Goal: Transaction & Acquisition: Purchase product/service

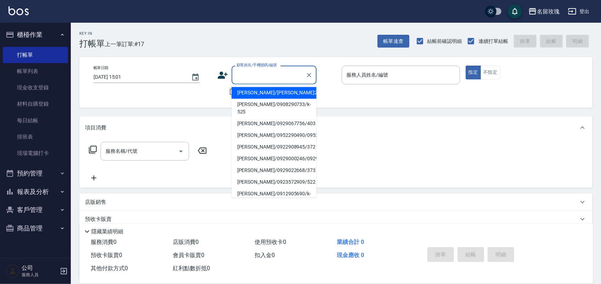
click at [271, 75] on input "顧客姓名/手機號碼/編號" at bounding box center [269, 75] width 68 height 12
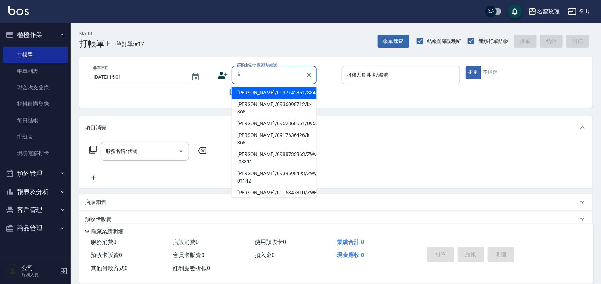
click at [256, 93] on li "[PERSON_NAME]/0937142851/384" at bounding box center [274, 93] width 85 height 12
type input "[PERSON_NAME]/0937142851/384"
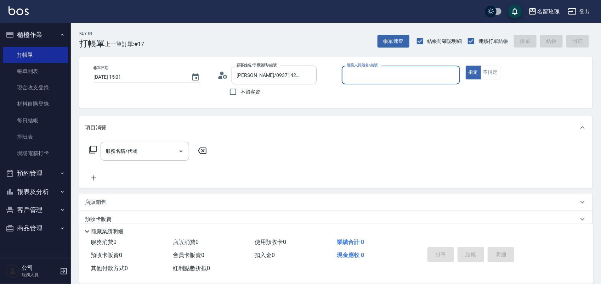
type input "ALICE-6"
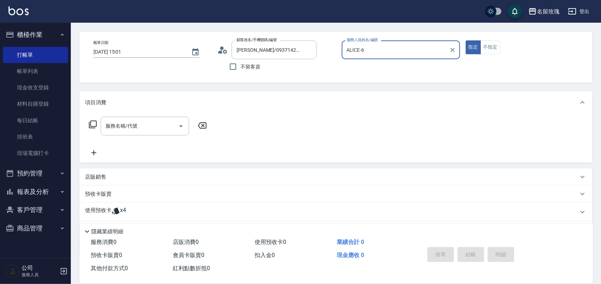
scroll to position [64, 0]
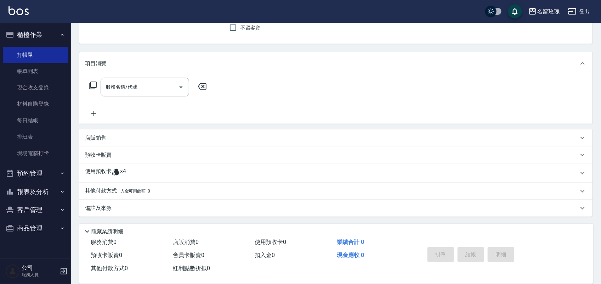
click at [148, 172] on div "使用預收卡 x4" at bounding box center [331, 172] width 493 height 11
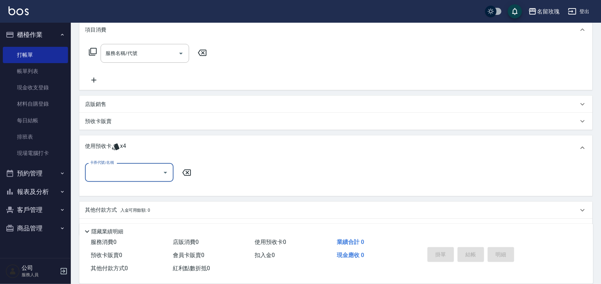
scroll to position [0, 0]
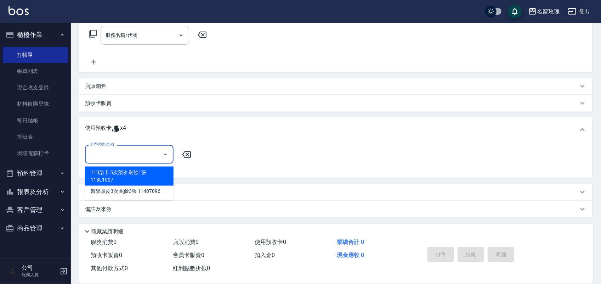
click at [157, 156] on input "卡券代號/名稱" at bounding box center [124, 154] width 72 height 12
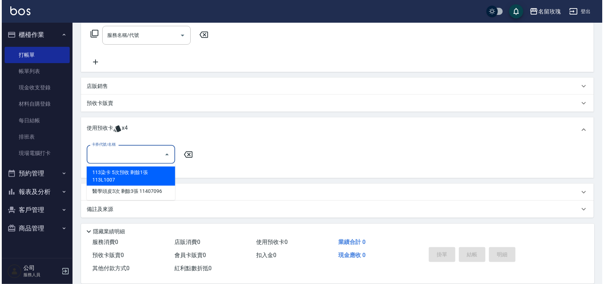
scroll to position [117, 0]
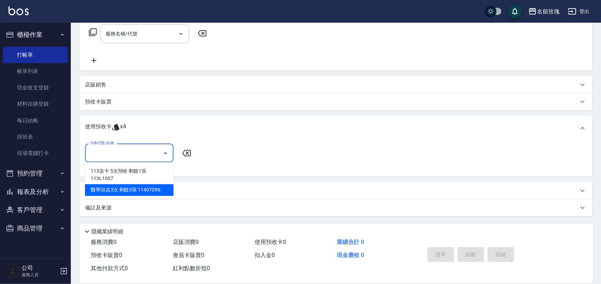
click at [160, 189] on div "醫學頭皮3次 剩餘3張 11407096" at bounding box center [129, 190] width 89 height 12
type input "醫學頭皮3次 11407096"
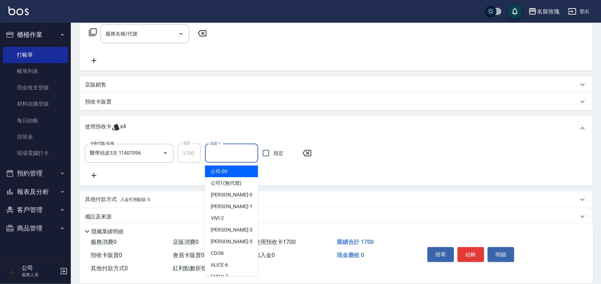
click at [240, 156] on input "頭皮-1" at bounding box center [231, 153] width 47 height 12
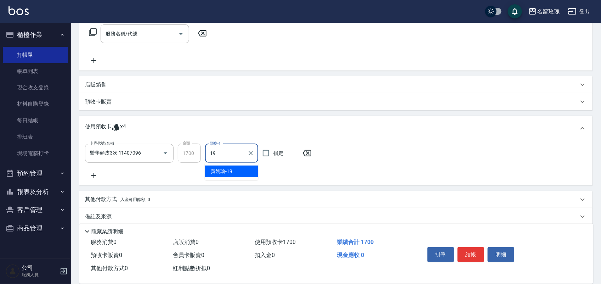
type input "[PERSON_NAME]-19"
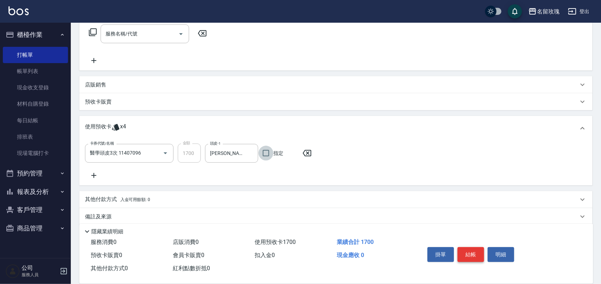
drag, startPoint x: 476, startPoint y: 248, endPoint x: 465, endPoint y: 246, distance: 11.1
click at [473, 247] on button "結帳" at bounding box center [470, 254] width 27 height 15
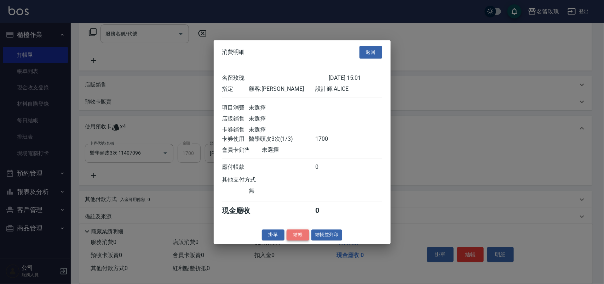
drag, startPoint x: 291, startPoint y: 233, endPoint x: 297, endPoint y: 240, distance: 9.8
click at [297, 240] on button "結帳" at bounding box center [298, 234] width 23 height 11
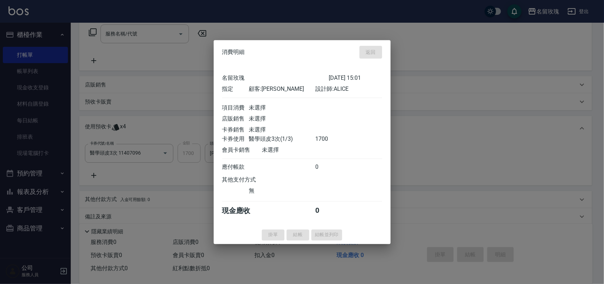
type input "[DATE] 15:40"
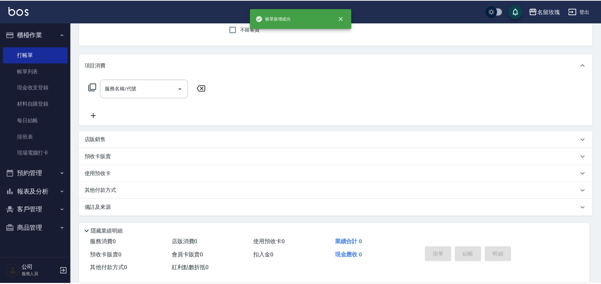
scroll to position [0, 0]
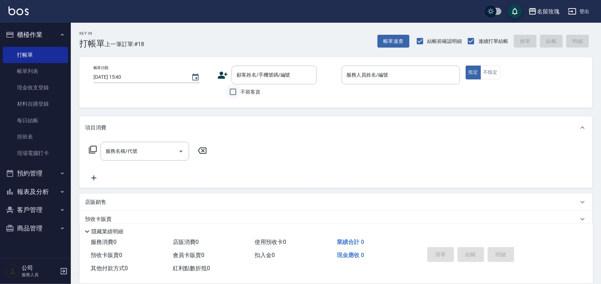
click at [235, 91] on input "不留客資" at bounding box center [233, 91] width 15 height 15
checkbox input "true"
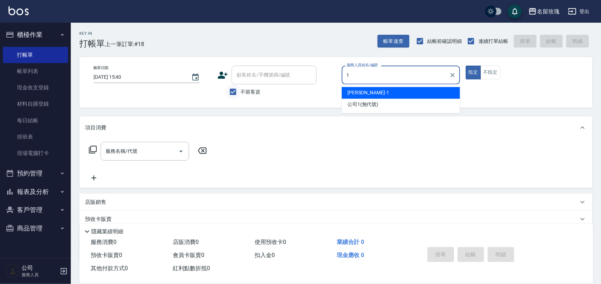
type input "[PERSON_NAME]-1"
type button "true"
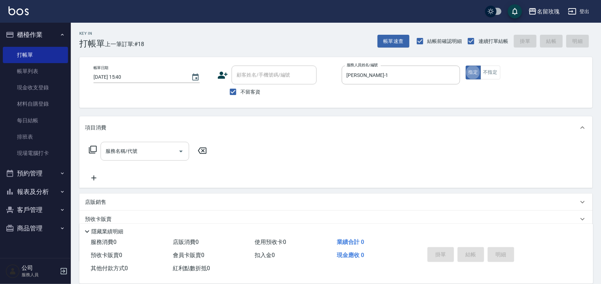
click at [132, 149] on div "服務名稱/代號 服務名稱/代號" at bounding box center [145, 151] width 89 height 19
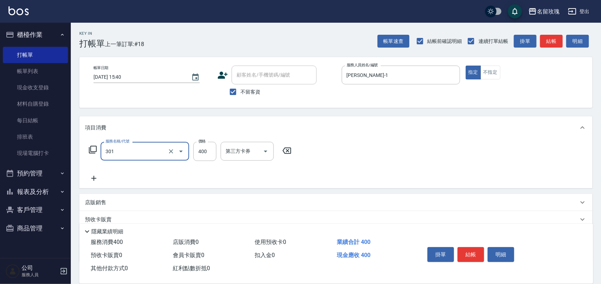
type input "剪髮(301)"
type input "350"
click at [473, 248] on button "結帳" at bounding box center [470, 254] width 27 height 15
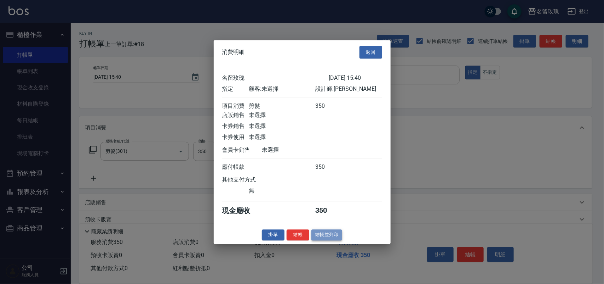
click at [330, 240] on button "結帳並列印" at bounding box center [327, 234] width 31 height 11
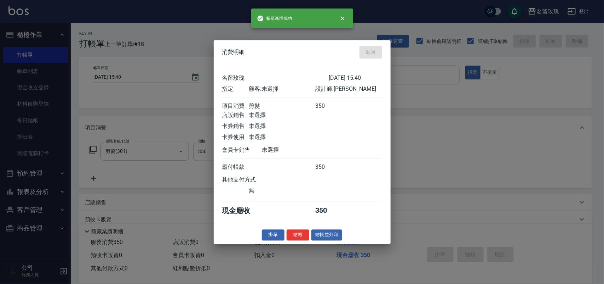
type input "[DATE] 16:25"
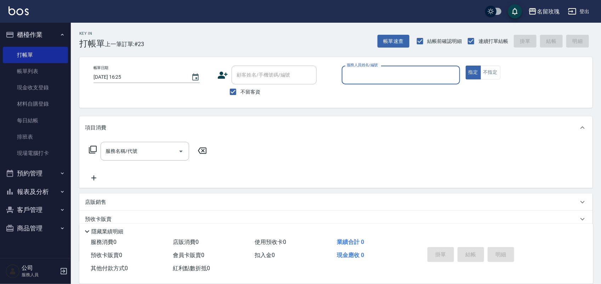
drag, startPoint x: 395, startPoint y: 70, endPoint x: 397, endPoint y: 79, distance: 8.8
click at [397, 73] on input "服務人員姓名/編號" at bounding box center [401, 75] width 112 height 12
type input "[PERSON_NAME]-3"
click at [487, 73] on button "不指定" at bounding box center [491, 73] width 20 height 14
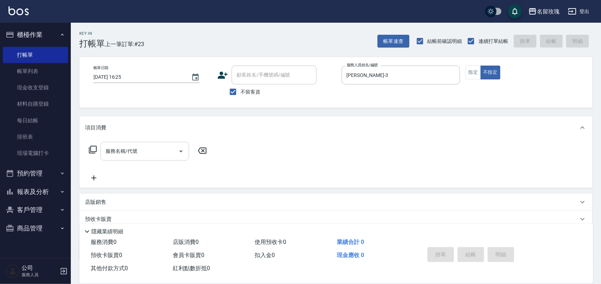
click at [144, 152] on input "服務名稱/代號" at bounding box center [140, 151] width 72 height 12
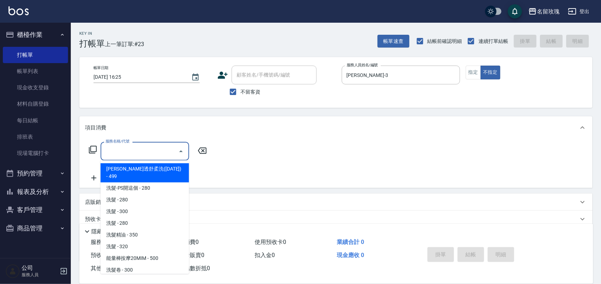
click at [133, 146] on input "服務名稱/代號" at bounding box center [140, 151] width 72 height 12
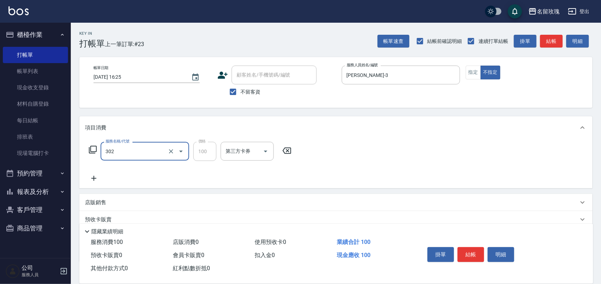
type input "剪瀏海(302)"
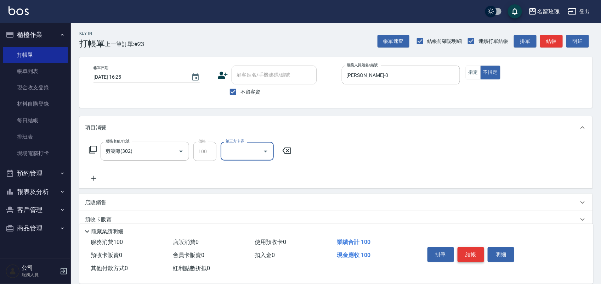
click at [472, 250] on button "結帳" at bounding box center [470, 254] width 27 height 15
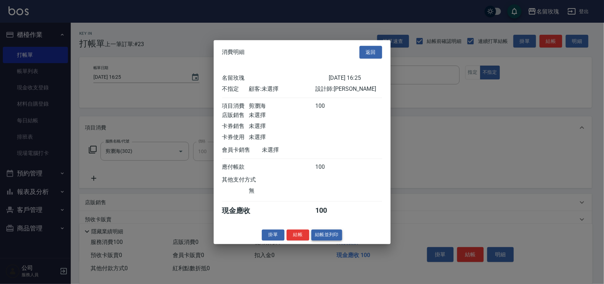
drag, startPoint x: 330, startPoint y: 251, endPoint x: 329, endPoint y: 244, distance: 6.5
click at [328, 248] on div "消費明細 返回 名留玫瑰 [DATE] 16:25 不指定 顧客: 未選擇 設計師: [PERSON_NAME] 項目消費 剪瀏海 100 店販銷售 未選擇 …" at bounding box center [302, 142] width 604 height 284
click at [329, 240] on button "結帳並列印" at bounding box center [327, 234] width 31 height 11
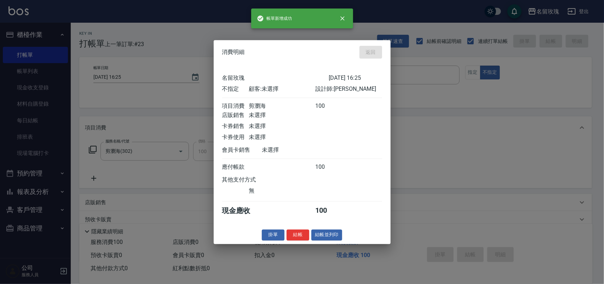
type input "[DATE] 16:59"
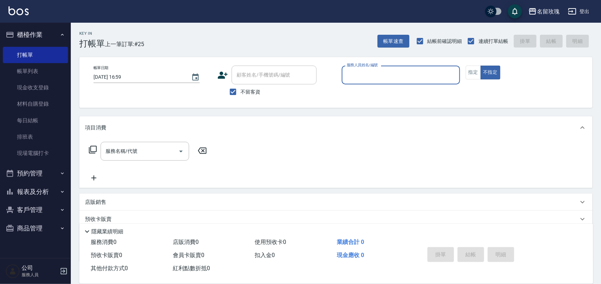
click at [257, 24] on div "Key In 打帳單 上一筆訂單:#25 帳單速查 結帳前確認明細 連續打單結帳 掛單 結帳 明細" at bounding box center [332, 36] width 522 height 26
click at [375, 86] on body "名留玫瑰 登出 櫃檯作業 打帳單 帳單列表 現金收支登錄 材料自購登錄 每日結帳 排班表 現場電腦打卡 預約管理 預約管理 單日預約紀錄 單週預約紀錄 報表及…" at bounding box center [300, 164] width 601 height 329
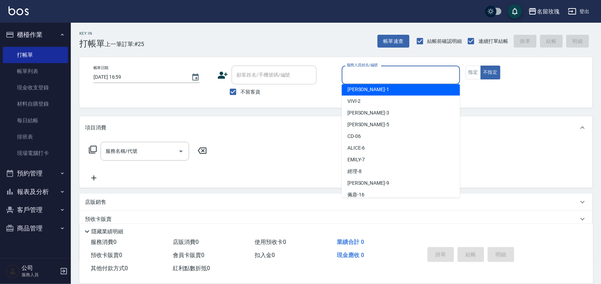
scroll to position [89, 0]
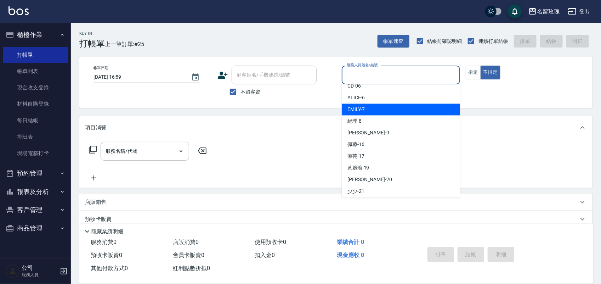
drag, startPoint x: 381, startPoint y: 112, endPoint x: 535, endPoint y: 50, distance: 166.0
click at [390, 112] on div "[PERSON_NAME] -7" at bounding box center [401, 110] width 118 height 12
type input "[PERSON_NAME]-7"
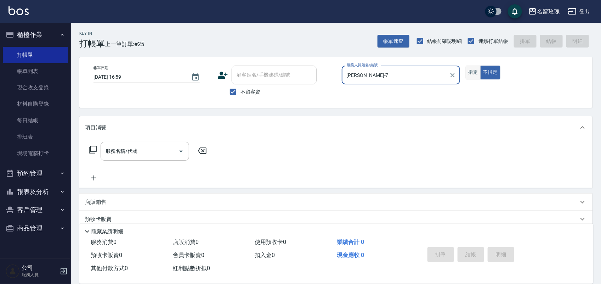
click at [470, 72] on button "指定" at bounding box center [473, 73] width 15 height 14
click at [89, 150] on icon at bounding box center [93, 149] width 8 height 8
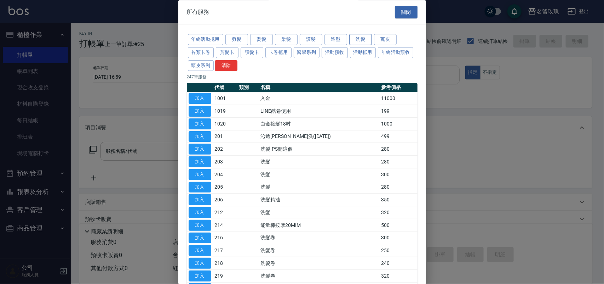
click at [365, 37] on button "洗髮" at bounding box center [360, 39] width 23 height 11
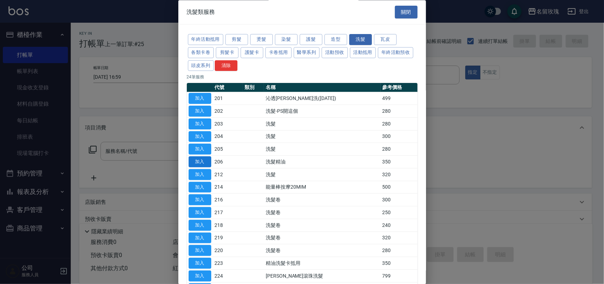
click at [206, 158] on button "加入" at bounding box center [200, 162] width 23 height 11
type input "洗髮精油(206)"
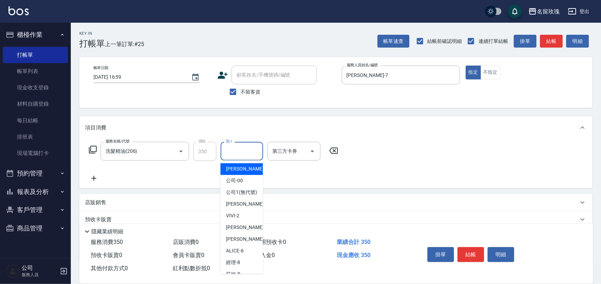
drag, startPoint x: 231, startPoint y: 149, endPoint x: 252, endPoint y: 174, distance: 31.9
click at [231, 149] on input "洗-1" at bounding box center [242, 151] width 36 height 12
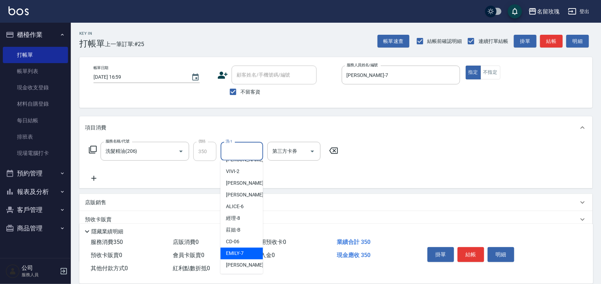
click at [243, 255] on div "[PERSON_NAME] -7" at bounding box center [242, 254] width 42 height 12
type input "[PERSON_NAME]-7"
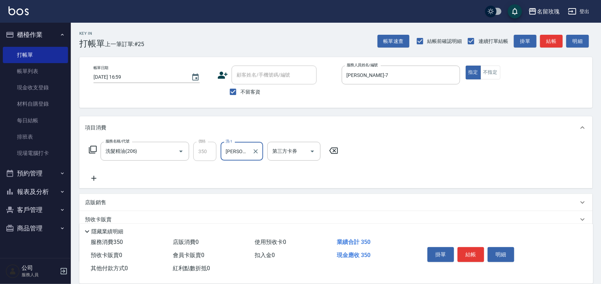
click at [94, 149] on icon at bounding box center [93, 149] width 8 height 8
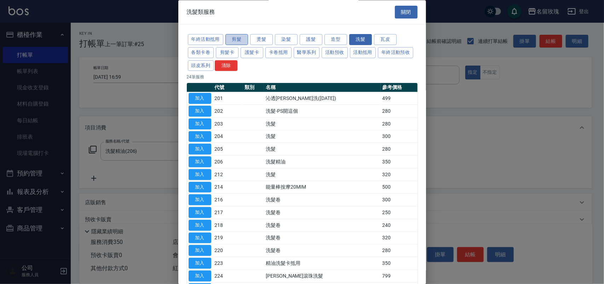
click at [239, 36] on button "剪髮" at bounding box center [237, 39] width 23 height 11
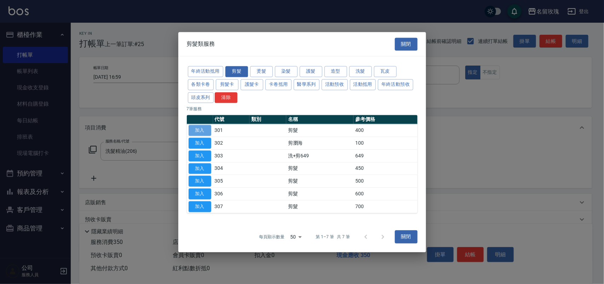
click at [203, 130] on button "加入" at bounding box center [200, 130] width 23 height 11
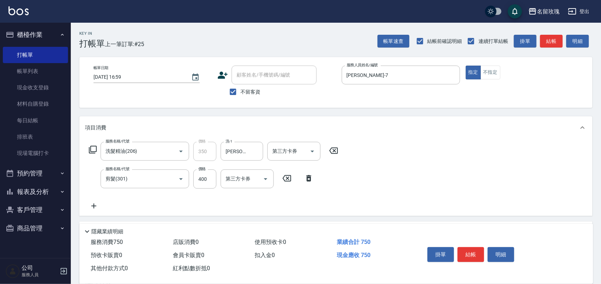
click at [91, 145] on icon at bounding box center [93, 149] width 8 height 8
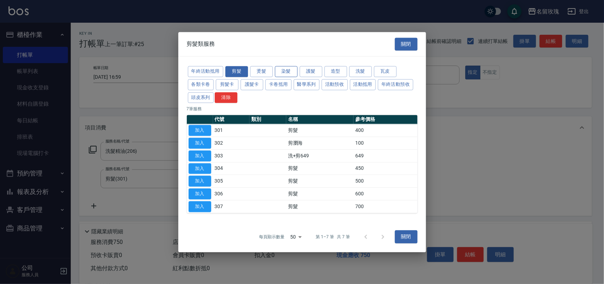
click at [284, 74] on button "染髮" at bounding box center [286, 71] width 23 height 11
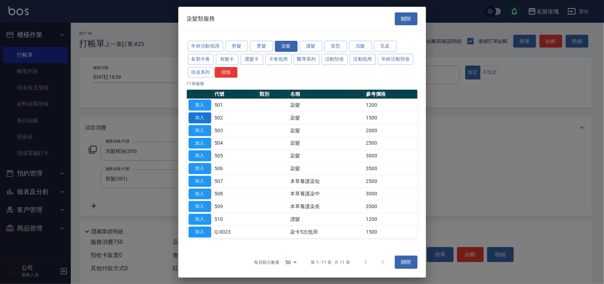
click at [205, 119] on button "加入" at bounding box center [200, 117] width 23 height 11
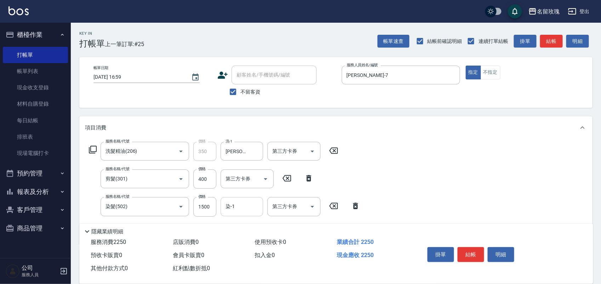
click at [243, 202] on input "染-1" at bounding box center [242, 206] width 36 height 12
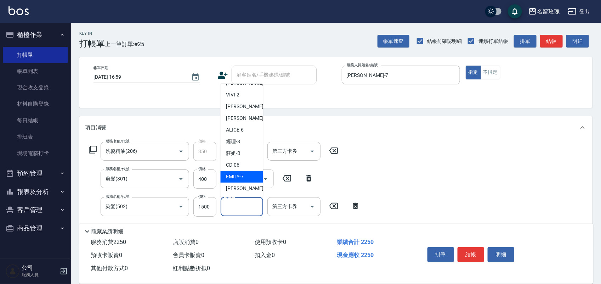
click at [245, 178] on div "[PERSON_NAME] -7" at bounding box center [242, 177] width 42 height 12
type input "[PERSON_NAME]-7"
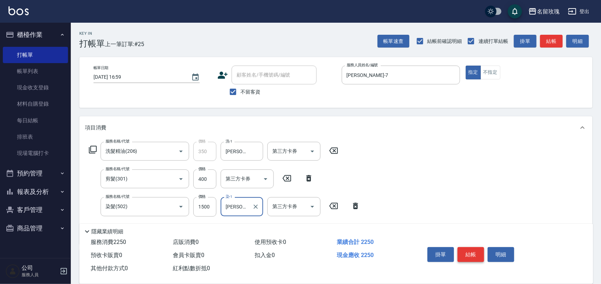
click at [463, 251] on button "結帳" at bounding box center [470, 254] width 27 height 15
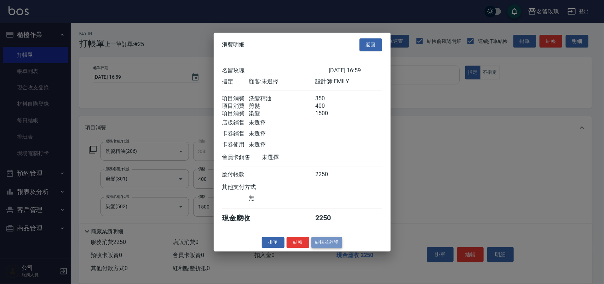
click at [325, 248] on button "結帳並列印" at bounding box center [327, 242] width 31 height 11
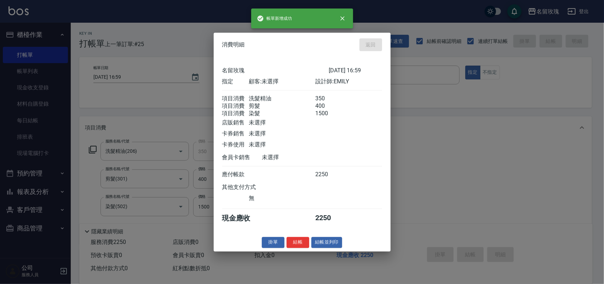
type input "[DATE] 17:09"
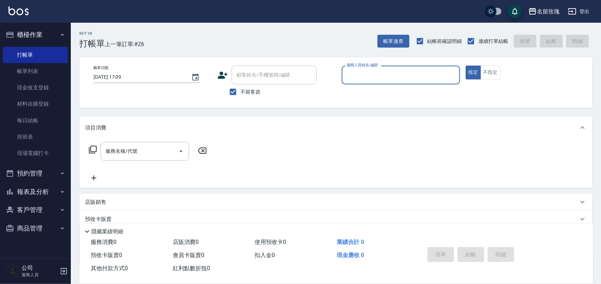
click at [36, 190] on button "報表及分析" at bounding box center [35, 191] width 65 height 18
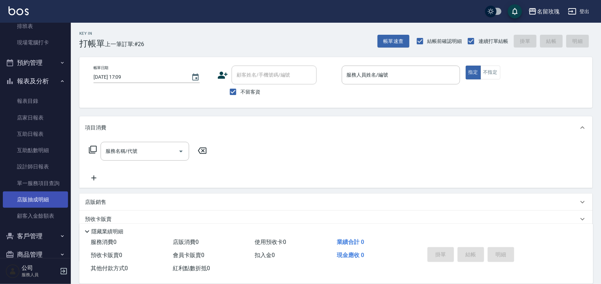
scroll to position [124, 0]
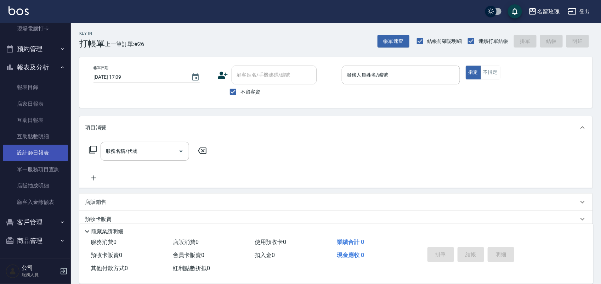
click at [36, 160] on link "設計師日報表" at bounding box center [35, 152] width 65 height 16
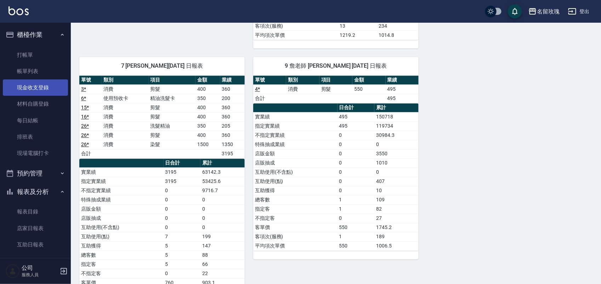
scroll to position [466, 0]
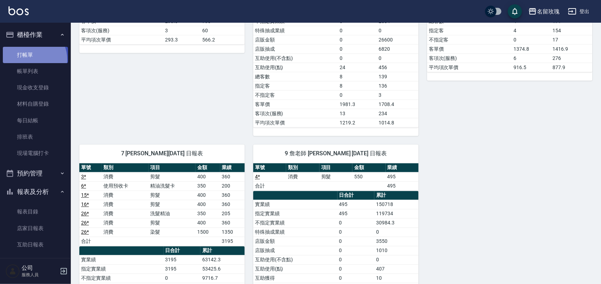
click at [28, 59] on link "打帳單" at bounding box center [35, 55] width 65 height 16
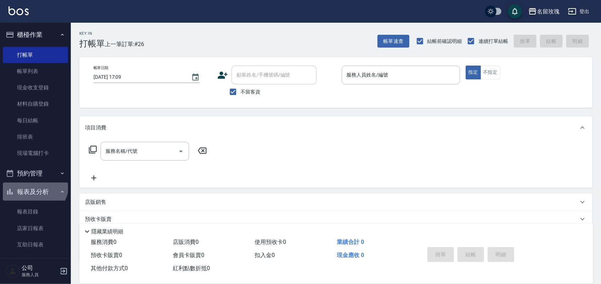
click at [32, 183] on button "報表及分析" at bounding box center [35, 191] width 65 height 18
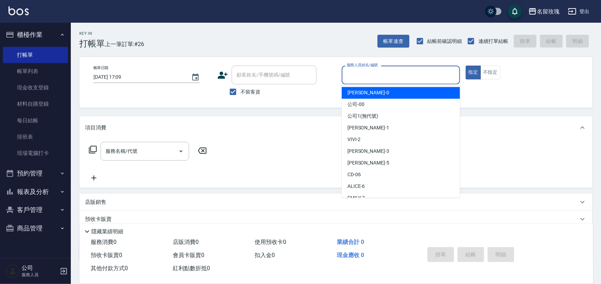
click at [348, 75] on div "服務人員姓名/編號 服務人員姓名/編號" at bounding box center [401, 75] width 118 height 19
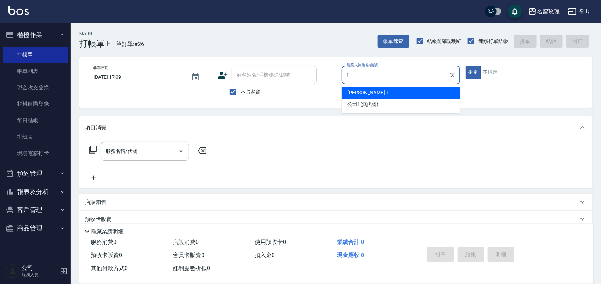
type input "[PERSON_NAME]-1"
type button "true"
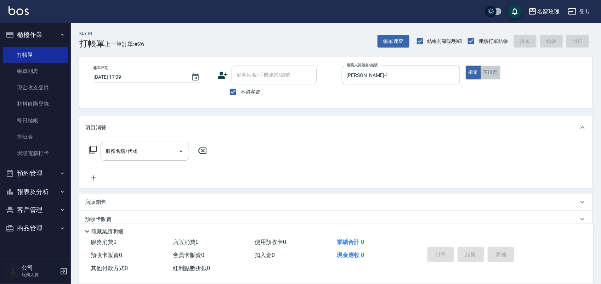
click at [494, 66] on button "不指定" at bounding box center [491, 73] width 20 height 14
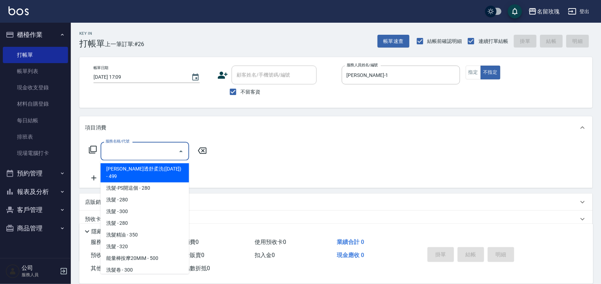
drag, startPoint x: 124, startPoint y: 152, endPoint x: 115, endPoint y: 149, distance: 9.0
click at [120, 150] on div "服務名稱/代號 服務名稱/代號" at bounding box center [145, 151] width 89 height 19
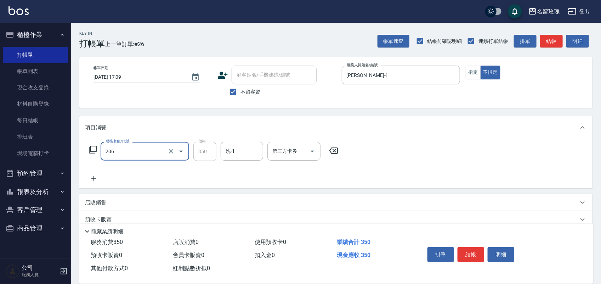
type input "洗髮精油(206)"
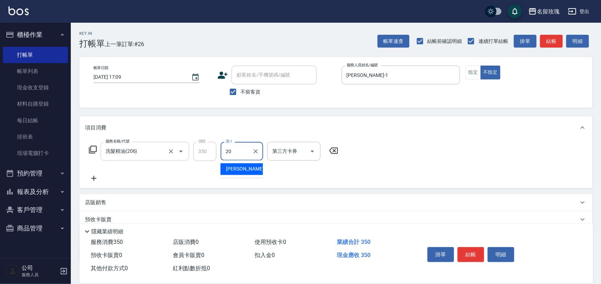
type input "[PERSON_NAME]-20"
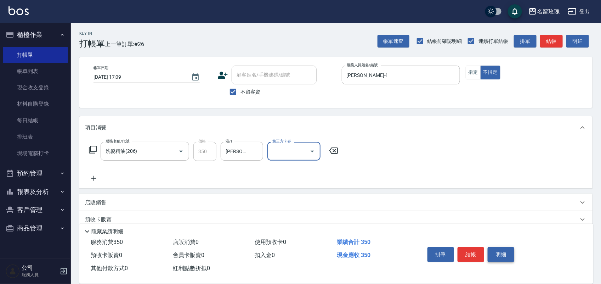
click at [505, 251] on button "明細" at bounding box center [501, 254] width 27 height 15
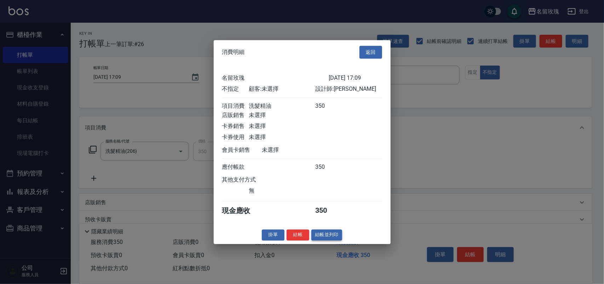
click at [323, 235] on button "結帳並列印" at bounding box center [327, 234] width 31 height 11
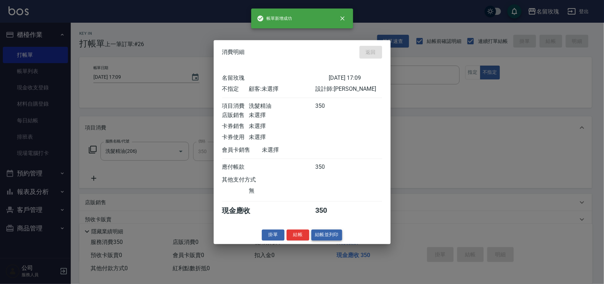
type input "[DATE] 17:11"
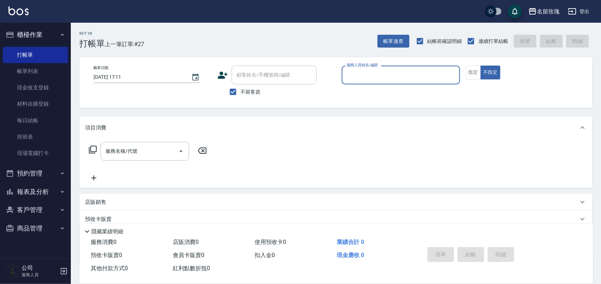
click at [246, 26] on div "Key In 打帳單 上一筆訂單:#27 帳單速查 結帳前確認明細 連續打單結帳 掛單 結帳 明細" at bounding box center [332, 36] width 522 height 26
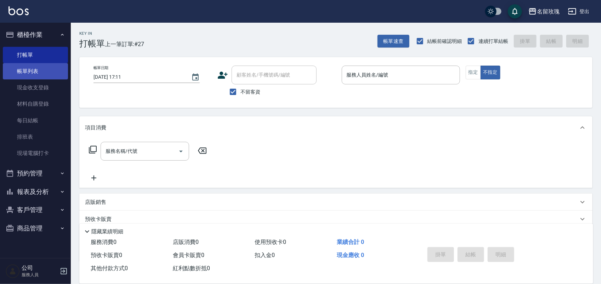
click at [29, 68] on link "帳單列表" at bounding box center [35, 71] width 65 height 16
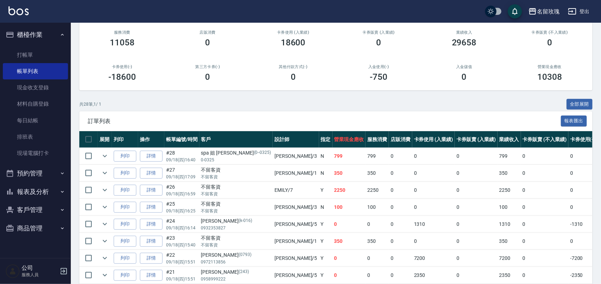
scroll to position [89, 0]
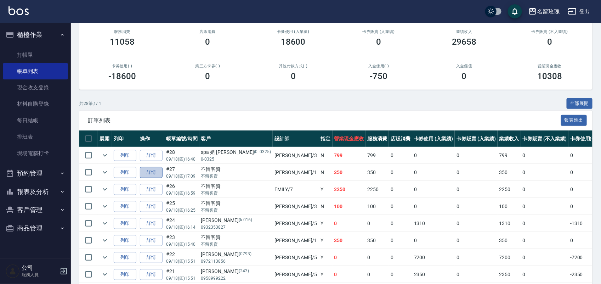
click at [148, 171] on link "詳情" at bounding box center [151, 172] width 23 height 11
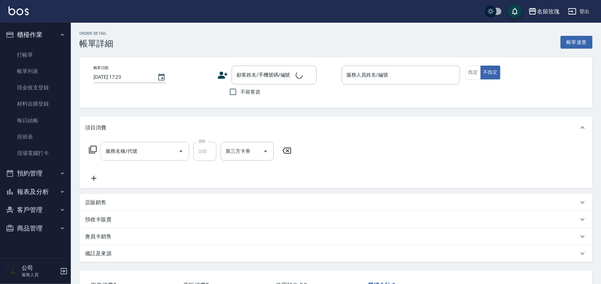
type input "[DATE] 17:09"
checkbox input "true"
type input "[PERSON_NAME]-1"
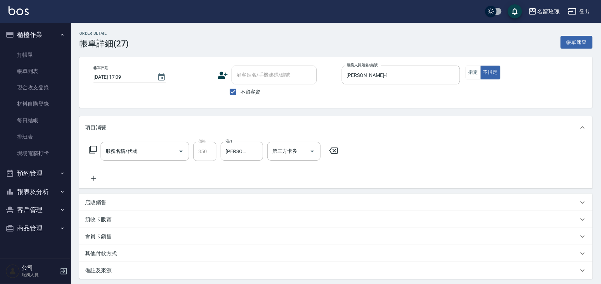
type input "洗髮精油(206)"
click at [91, 147] on icon at bounding box center [93, 149] width 8 height 8
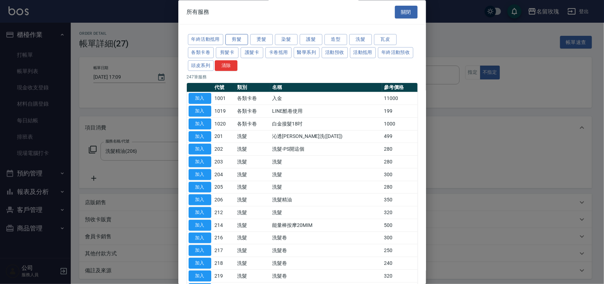
click at [241, 36] on button "剪髮" at bounding box center [237, 39] width 23 height 11
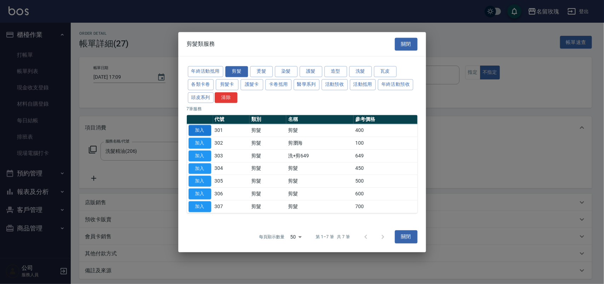
click at [206, 128] on button "加入" at bounding box center [200, 130] width 23 height 11
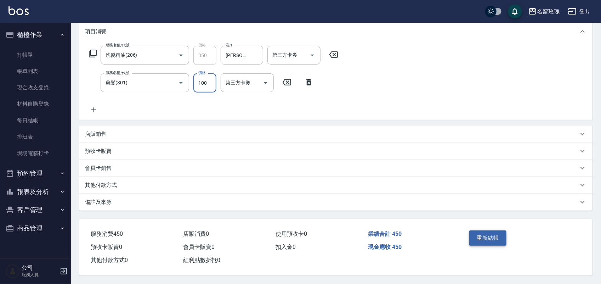
scroll to position [98, 0]
type input "100"
click at [494, 230] on button "重新結帳" at bounding box center [488, 237] width 38 height 15
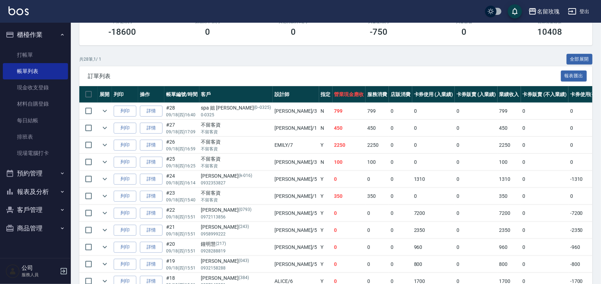
scroll to position [310, 0]
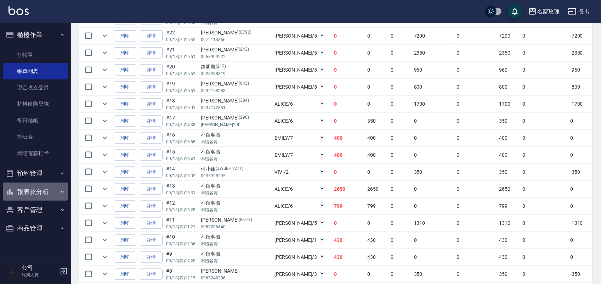
click at [32, 189] on button "報表及分析" at bounding box center [35, 191] width 65 height 18
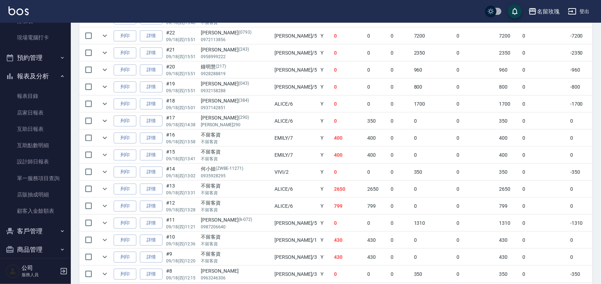
scroll to position [120, 0]
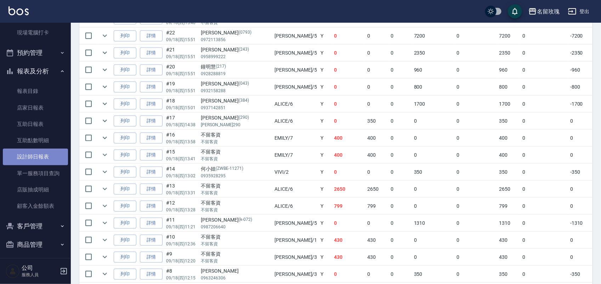
click at [36, 156] on link "設計師日報表" at bounding box center [35, 156] width 65 height 16
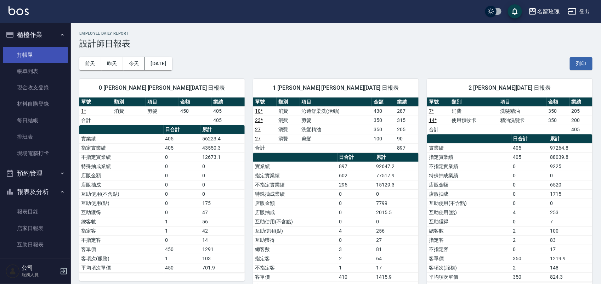
click at [22, 50] on link "打帳單" at bounding box center [35, 55] width 65 height 16
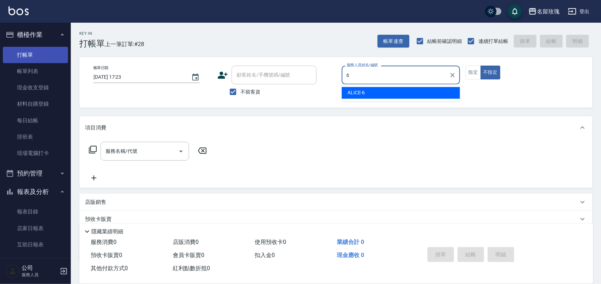
type input "ALICE-6"
type button "false"
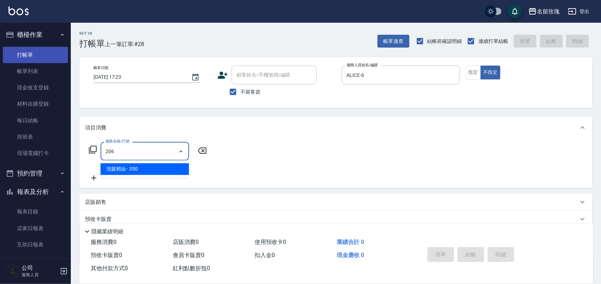
type input "206"
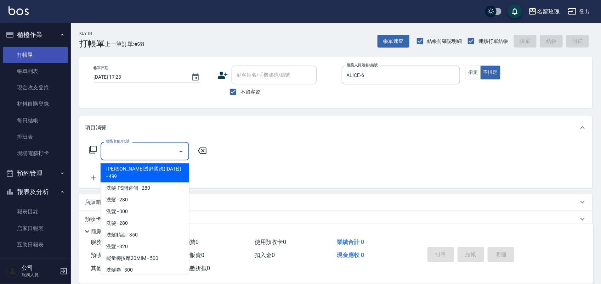
type input "6"
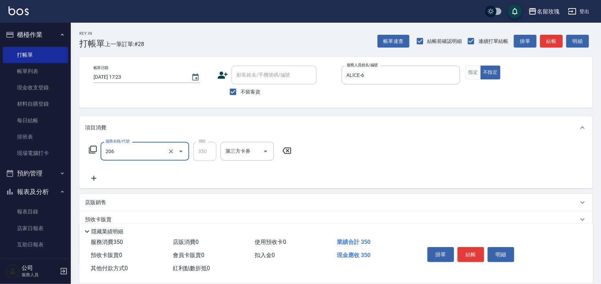
type input "洗髮精油(206)"
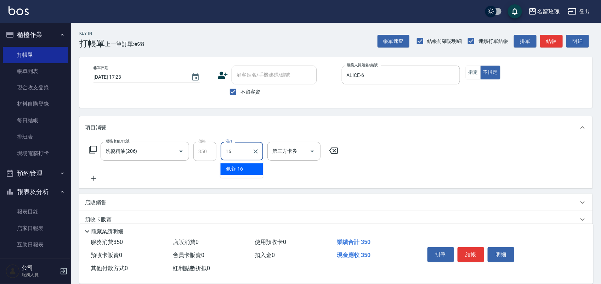
type input "[PERSON_NAME]-16"
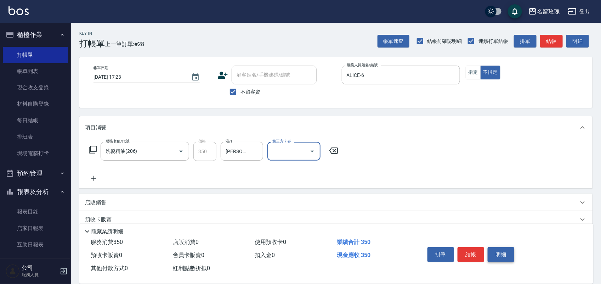
click at [496, 254] on button "明細" at bounding box center [501, 254] width 27 height 15
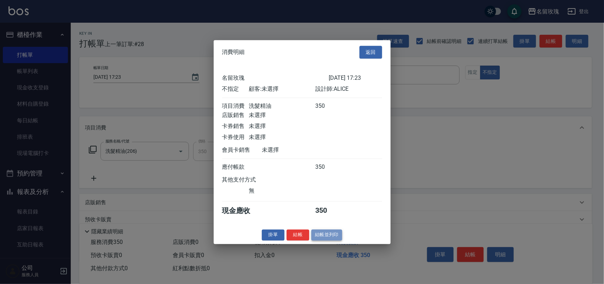
click at [335, 240] on button "結帳並列印" at bounding box center [327, 234] width 31 height 11
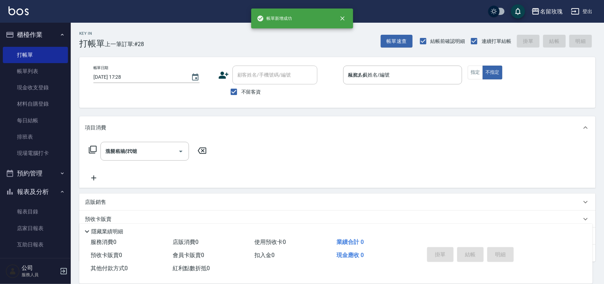
type input "[DATE] 17:28"
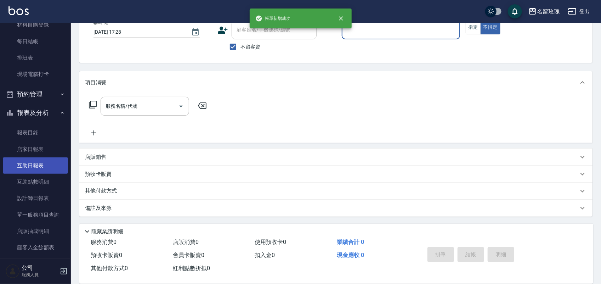
scroll to position [124, 0]
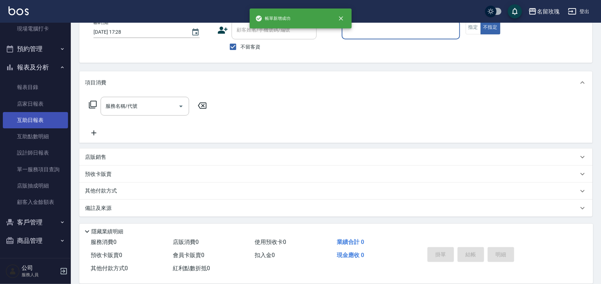
click at [25, 113] on link "互助日報表" at bounding box center [35, 120] width 65 height 16
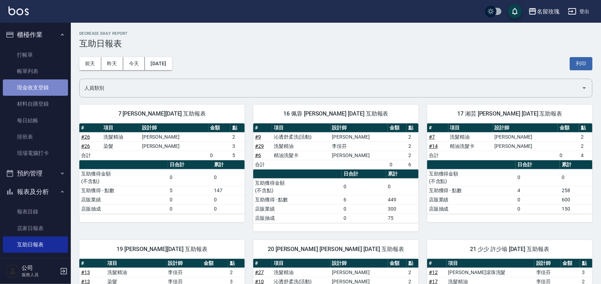
click at [36, 90] on link "現金收支登錄" at bounding box center [35, 87] width 65 height 16
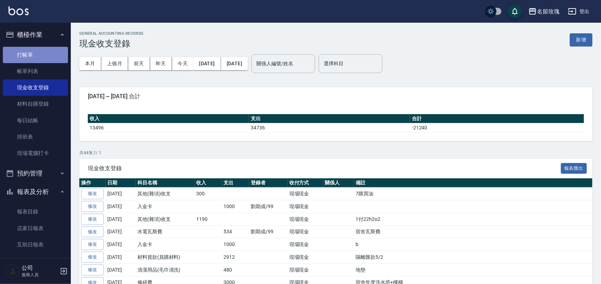
click at [36, 47] on link "打帳單" at bounding box center [35, 55] width 65 height 16
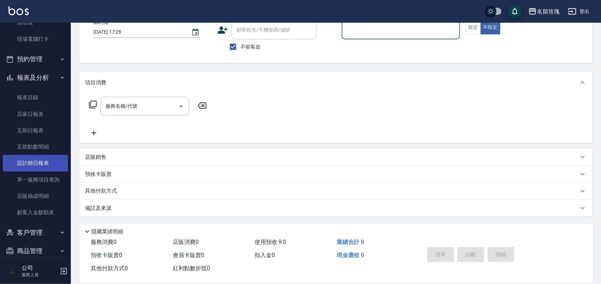
scroll to position [124, 0]
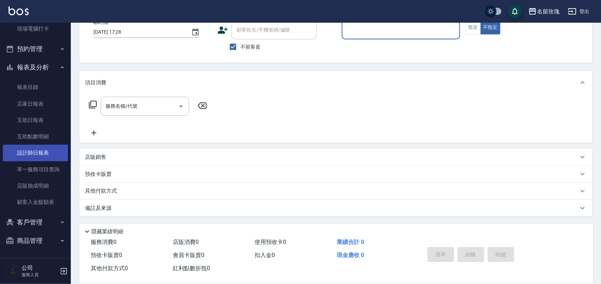
click at [44, 147] on link "設計師日報表" at bounding box center [35, 152] width 65 height 16
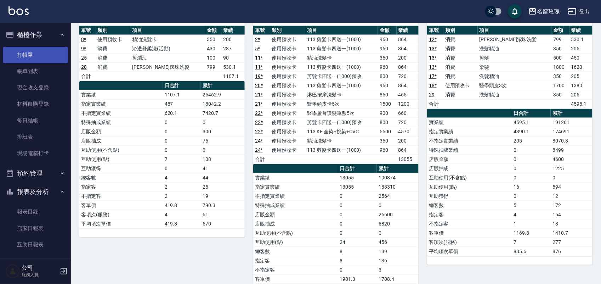
click at [21, 47] on link "打帳單" at bounding box center [35, 55] width 65 height 16
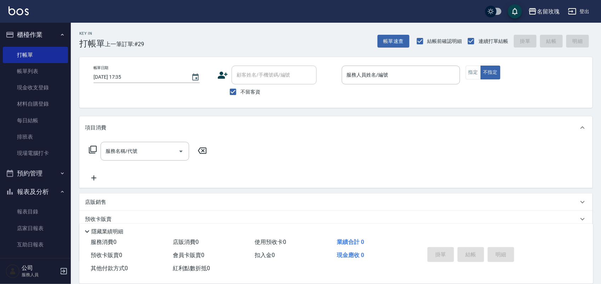
click at [233, 24] on div "Key In 打帳單 上一筆訂單:#29 帳單速查 結帳前確認明細 連續打單結帳 掛單 結帳 明細" at bounding box center [332, 36] width 522 height 26
click at [385, 64] on div "帳單日期 [DATE] 17:35 顧客姓名/手機號碼/編號 顧客姓名/手機號碼/編號 不留客資 服務人員姓名/編號 服務人員姓名/編號 指定 不指定" at bounding box center [335, 82] width 513 height 51
click at [388, 68] on div "服務人員姓名/編號" at bounding box center [401, 75] width 118 height 19
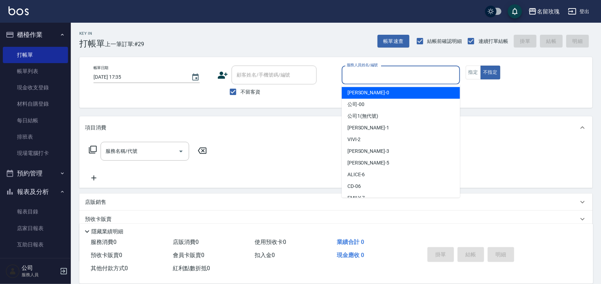
type input "0"
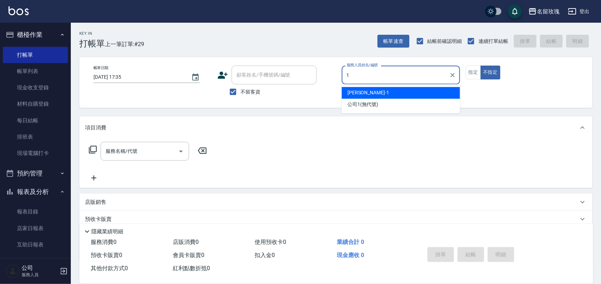
type input "[PERSON_NAME]-1"
type button "false"
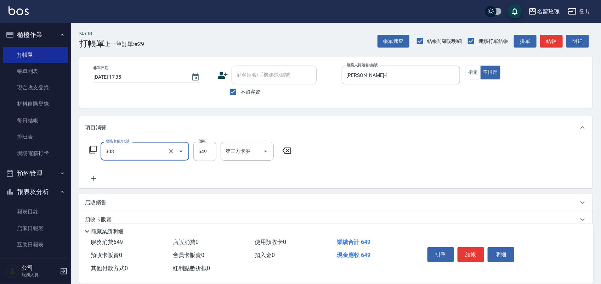
type input "洗+剪649(303)"
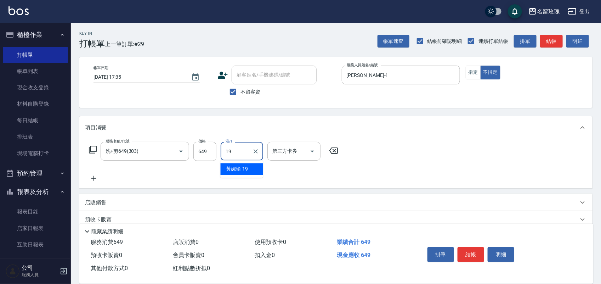
type input "[PERSON_NAME]-19"
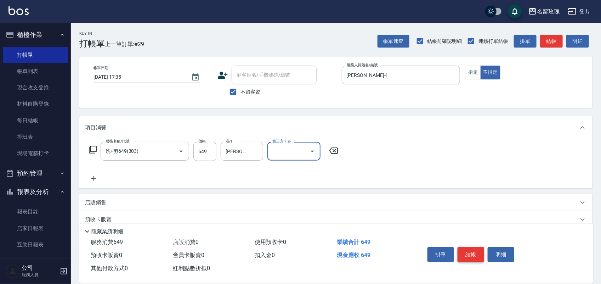
click at [473, 252] on button "結帳" at bounding box center [470, 254] width 27 height 15
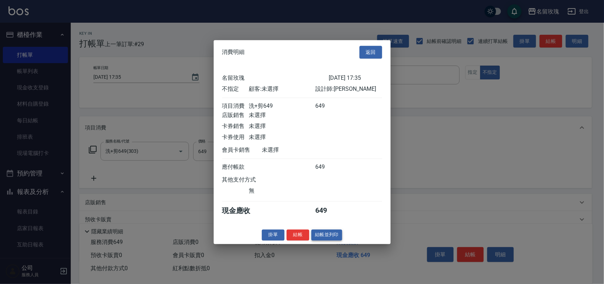
click at [334, 239] on button "結帳並列印" at bounding box center [327, 234] width 31 height 11
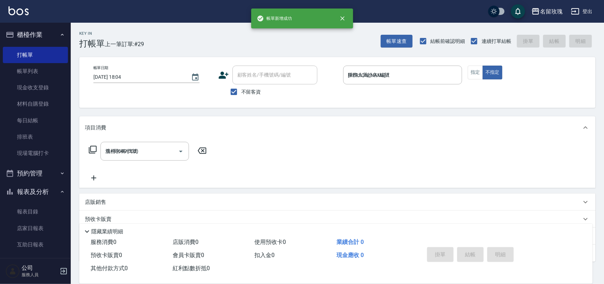
type input "[DATE] 18:04"
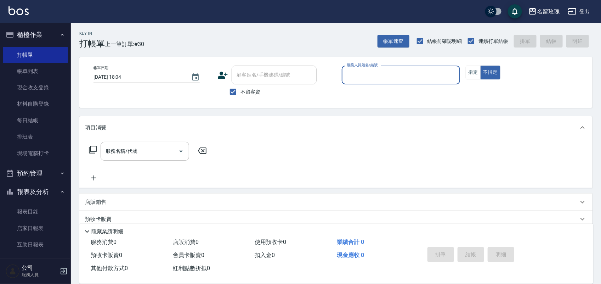
click at [230, 36] on div "Key In 打帳單 上一筆訂單:#30 帳單速查 結帳前確認明細 連續打單結帳 掛單 結帳 明細" at bounding box center [332, 36] width 522 height 26
click at [213, 31] on div "Key In 打帳單 上一筆訂單:#30 帳單速查 結帳前確認明細 連續打單結帳 掛單 結帳 明細" at bounding box center [332, 36] width 522 height 26
click at [30, 197] on button "報表及分析" at bounding box center [35, 191] width 65 height 18
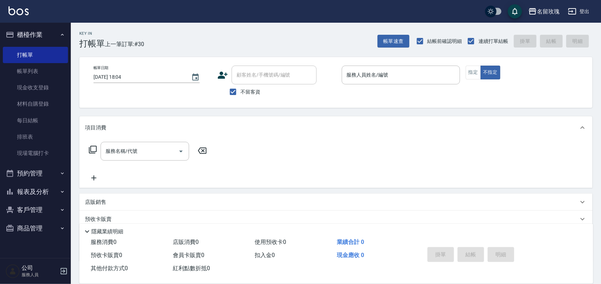
drag, startPoint x: 297, startPoint y: 49, endPoint x: 262, endPoint y: 52, distance: 35.6
click at [298, 48] on div "Key In 打帳單 上一筆訂單:#30 帳單速查 結帳前確認明細 連續打單結帳 掛單 結帳 明細 帳單日期 [DATE] 18:04 顧客姓名/手機號碼/編…" at bounding box center [336, 176] width 530 height 306
click at [250, 5] on div "名留玫瑰 登出" at bounding box center [300, 11] width 601 height 23
drag, startPoint x: 238, startPoint y: 93, endPoint x: 248, endPoint y: 70, distance: 25.1
click at [238, 91] on input "不留客資" at bounding box center [233, 91] width 15 height 15
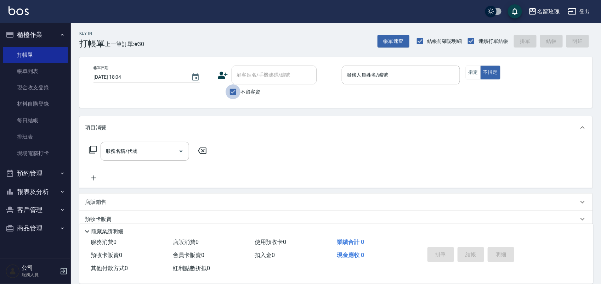
checkbox input "false"
click at [250, 74] on div "顧客姓名/手機號碼/編號 顧客姓名/手機號碼/編號" at bounding box center [274, 75] width 85 height 19
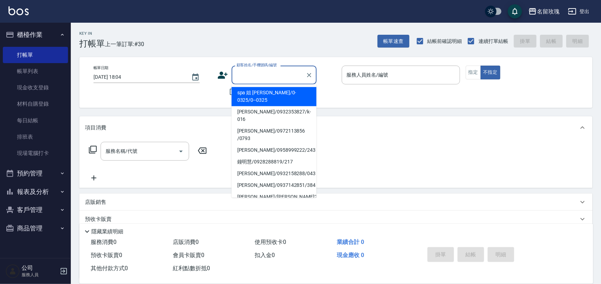
type input "v"
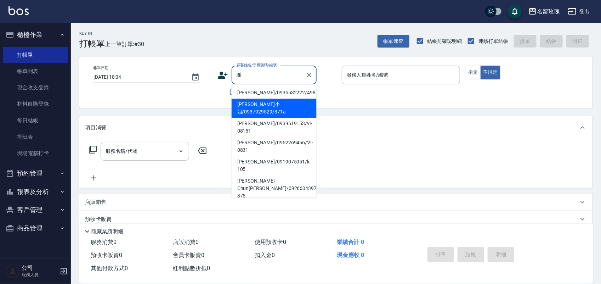
click at [259, 105] on li "[PERSON_NAME]小姐/0937929529/371a" at bounding box center [274, 108] width 85 height 19
type input "[PERSON_NAME]小姐/0937929529/371a"
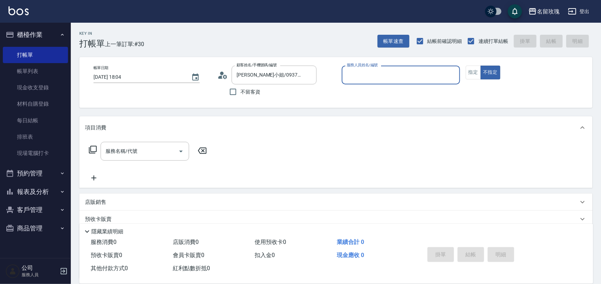
type input "[PERSON_NAME]-1"
click at [93, 146] on icon at bounding box center [93, 150] width 8 height 8
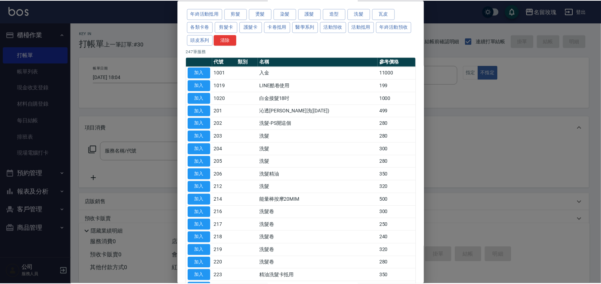
scroll to position [89, 0]
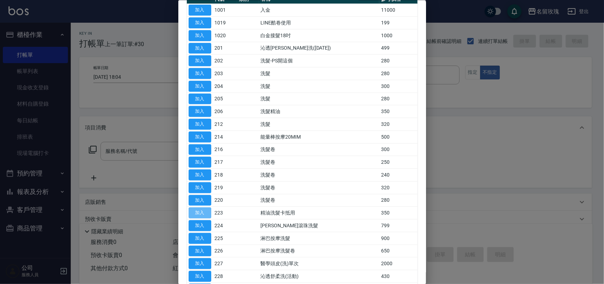
drag, startPoint x: 194, startPoint y: 211, endPoint x: 198, endPoint y: 208, distance: 5.5
click at [197, 211] on button "加入" at bounding box center [200, 212] width 23 height 11
type input "精油洗髮卡抵用(223)"
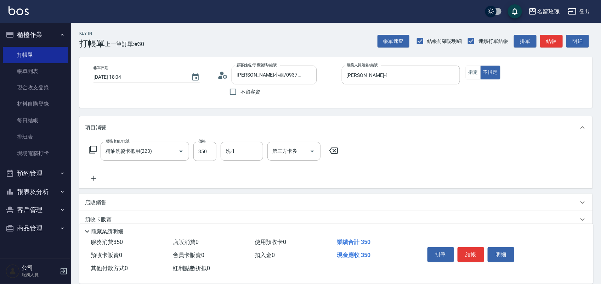
click at [228, 150] on div "洗-1 洗-1" at bounding box center [242, 151] width 42 height 19
type input "[PERSON_NAME]-16"
click at [312, 152] on icon "Open" at bounding box center [312, 151] width 8 height 8
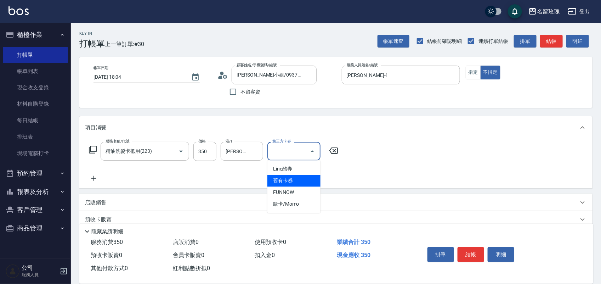
click at [298, 181] on span "舊有卡券" at bounding box center [293, 181] width 53 height 12
type input "舊有卡券"
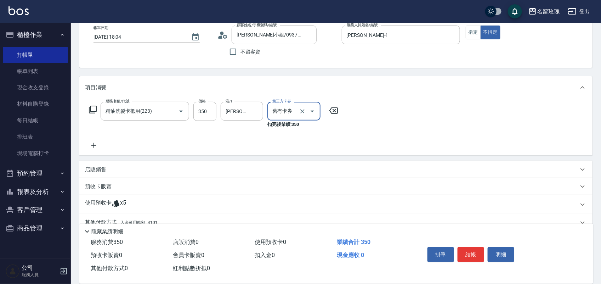
scroll to position [72, 0]
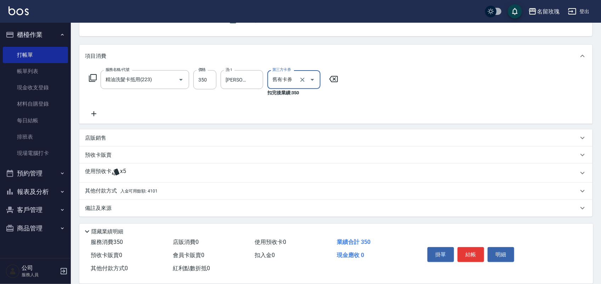
click at [112, 156] on div "預收卡販賣" at bounding box center [331, 154] width 493 height 7
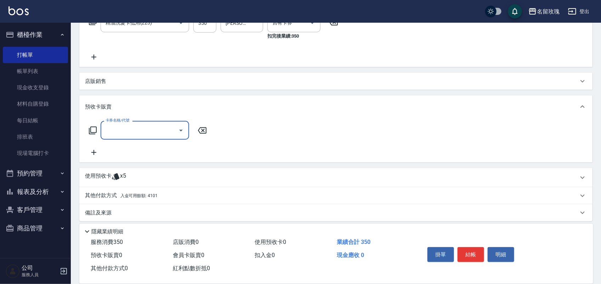
scroll to position [132, 0]
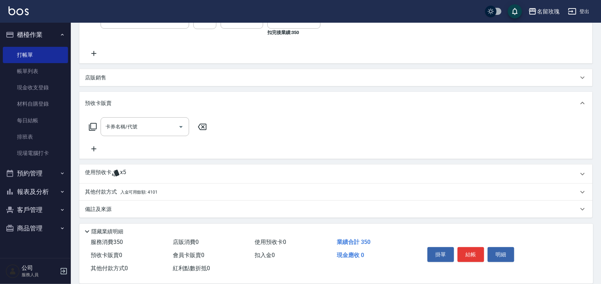
click at [94, 126] on icon at bounding box center [93, 127] width 8 height 8
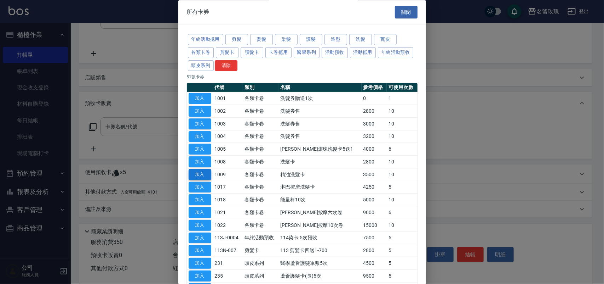
click at [203, 174] on button "加入" at bounding box center [200, 174] width 23 height 11
type input "精油洗髮卡(1009)"
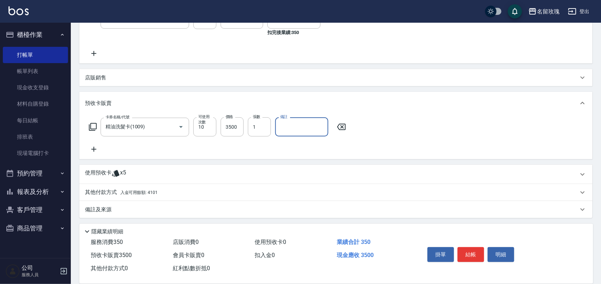
click at [299, 132] on input "備註" at bounding box center [301, 126] width 53 height 19
type input "DH28"
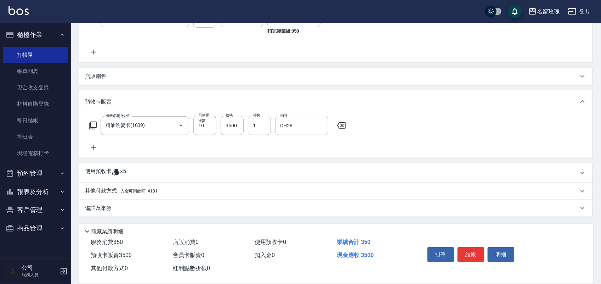
click at [120, 167] on span "x5" at bounding box center [123, 172] width 6 height 11
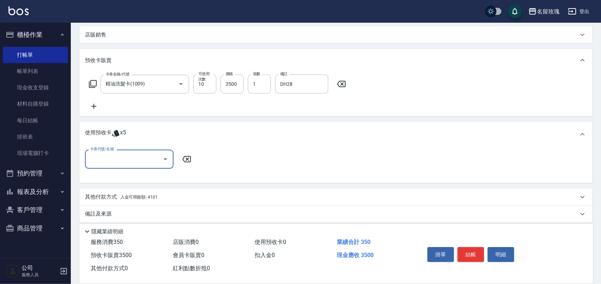
scroll to position [178, 0]
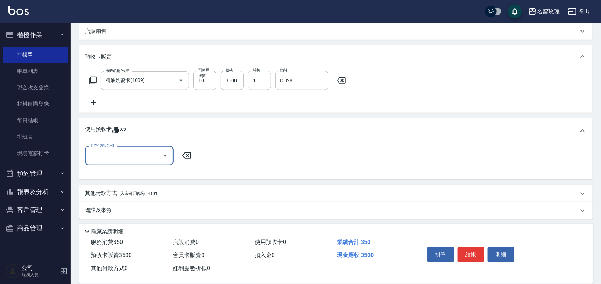
drag, startPoint x: 119, startPoint y: 157, endPoint x: 126, endPoint y: 163, distance: 9.3
click at [119, 156] on input "卡券代號/名稱" at bounding box center [124, 155] width 72 height 12
click at [144, 177] on div "醫學蘆薈護髮單敷5次 剩餘5張 11407289" at bounding box center [129, 176] width 89 height 19
type input "醫學蘆薈護髮單敷5次 11407289"
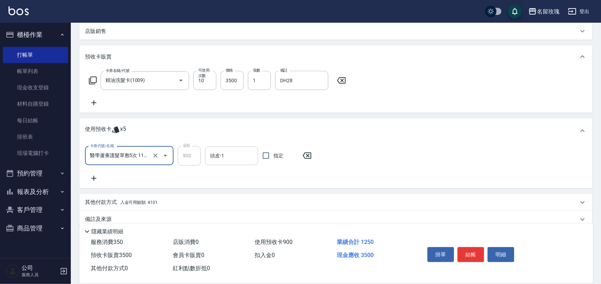
click at [246, 150] on div "頭皮-1" at bounding box center [231, 155] width 53 height 19
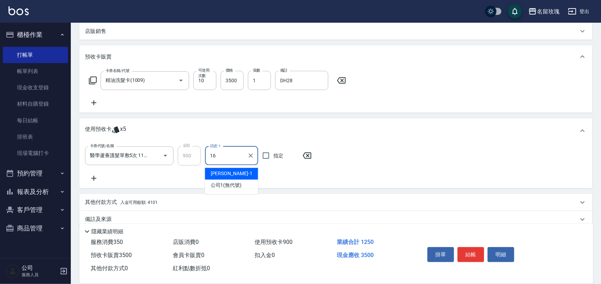
type input "[PERSON_NAME]-16"
click at [271, 157] on input "指定" at bounding box center [265, 155] width 15 height 15
checkbox input "true"
click at [92, 80] on icon at bounding box center [93, 80] width 8 height 8
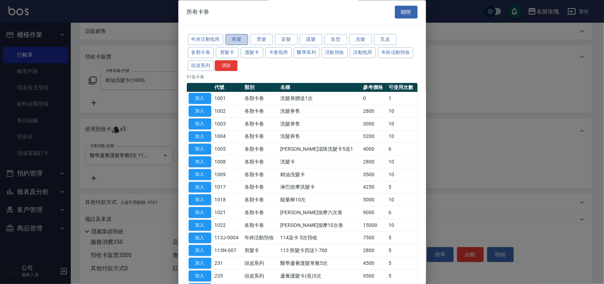
click at [243, 39] on button "剪髮" at bounding box center [237, 39] width 23 height 11
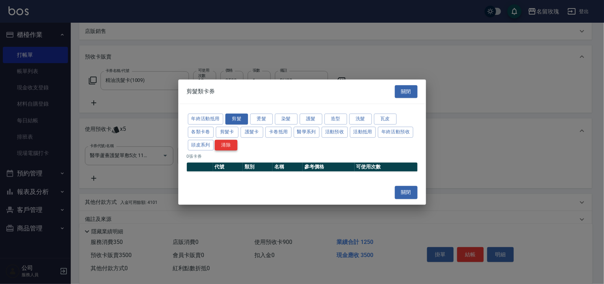
click at [231, 143] on button "清除" at bounding box center [226, 145] width 23 height 11
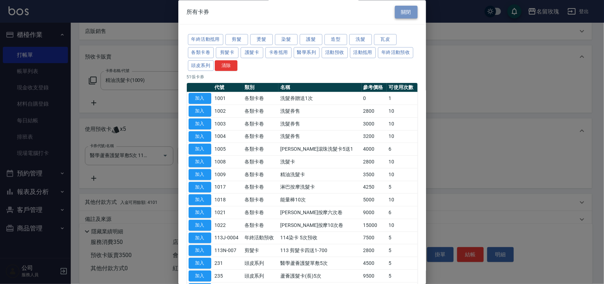
drag, startPoint x: 407, startPoint y: 10, endPoint x: 385, endPoint y: 33, distance: 32.3
click at [406, 9] on button "關閉" at bounding box center [406, 12] width 23 height 13
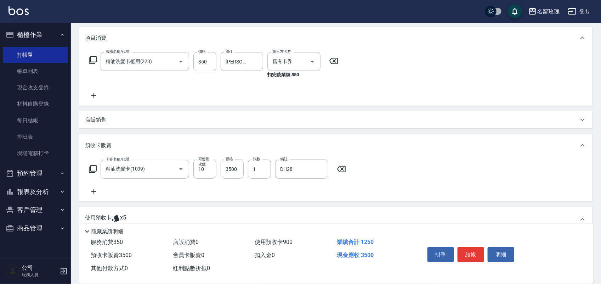
scroll to position [0, 0]
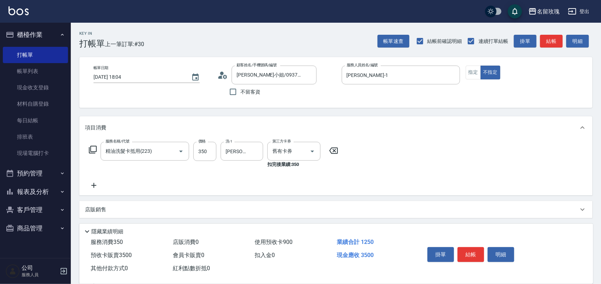
click at [92, 148] on icon at bounding box center [93, 149] width 8 height 8
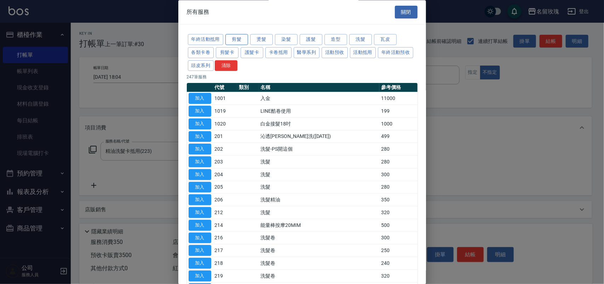
click at [241, 39] on button "剪髮" at bounding box center [237, 39] width 23 height 11
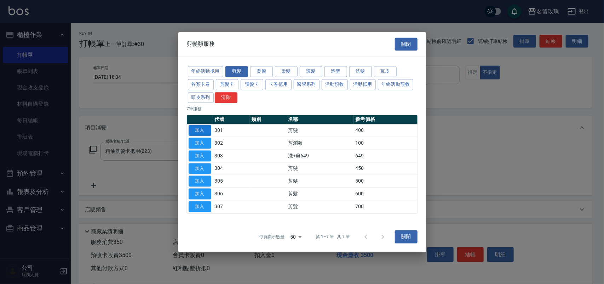
click at [203, 129] on button "加入" at bounding box center [200, 130] width 23 height 11
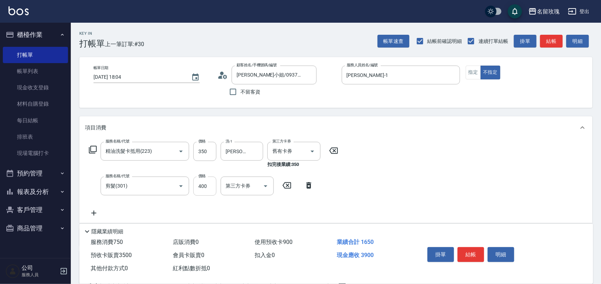
click at [196, 190] on input "400" at bounding box center [204, 185] width 23 height 19
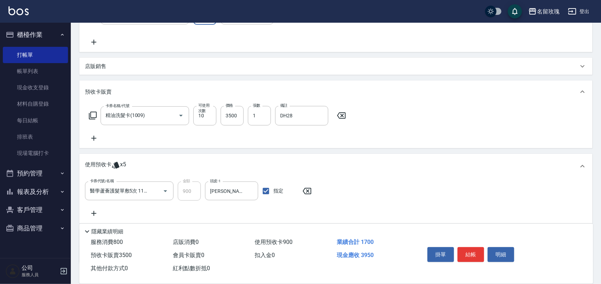
scroll to position [217, 0]
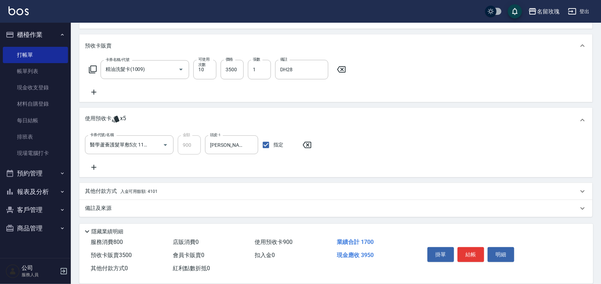
type input "450"
click at [147, 187] on p "其他付款方式 入金可用餘額: 4101" at bounding box center [121, 191] width 73 height 8
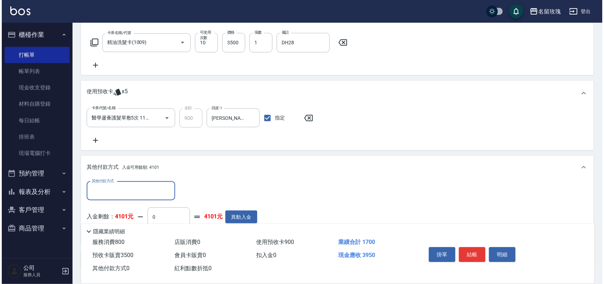
scroll to position [0, 0]
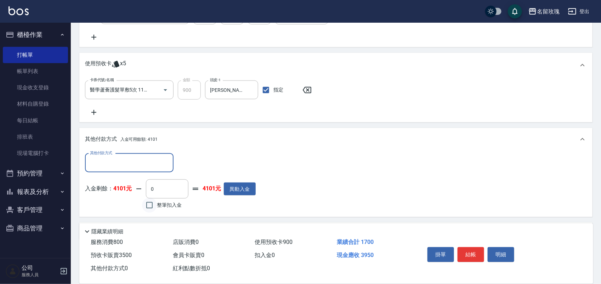
click at [150, 206] on input "整筆扣入金" at bounding box center [149, 205] width 15 height 15
checkbox input "true"
type input "3950"
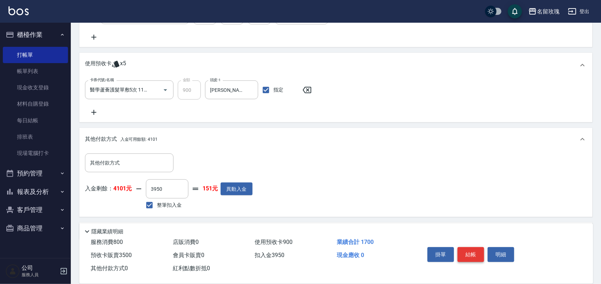
click at [464, 252] on button "結帳" at bounding box center [470, 254] width 27 height 15
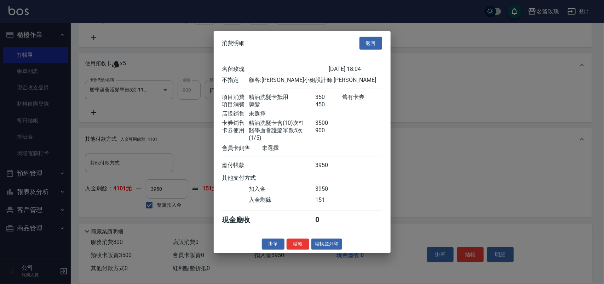
drag, startPoint x: 300, startPoint y: 249, endPoint x: 303, endPoint y: 248, distance: 3.7
click at [303, 248] on button "結帳" at bounding box center [298, 243] width 23 height 11
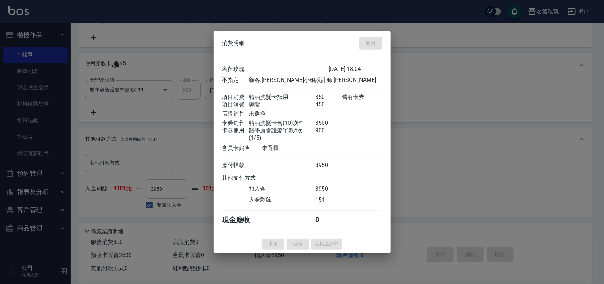
type input "[DATE] 18:25"
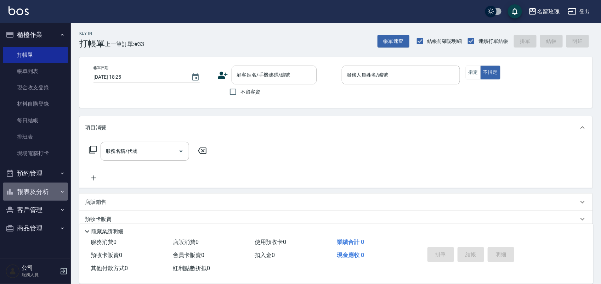
click at [30, 191] on button "報表及分析" at bounding box center [35, 191] width 65 height 18
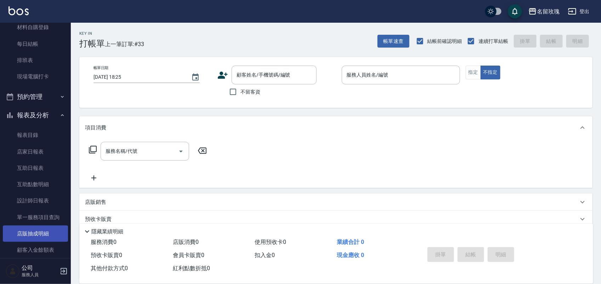
scroll to position [124, 0]
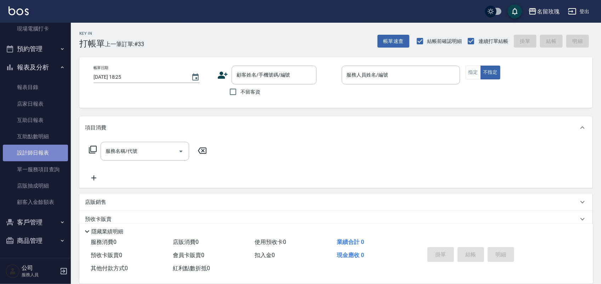
click at [41, 151] on link "設計師日報表" at bounding box center [35, 152] width 65 height 16
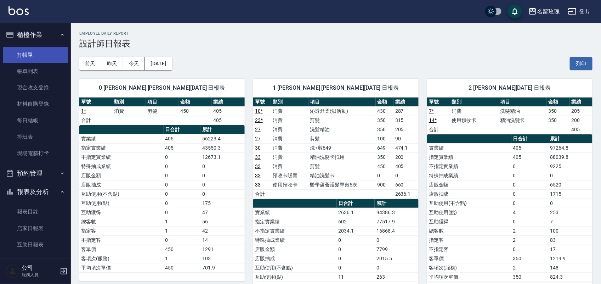
click at [22, 56] on link "打帳單" at bounding box center [35, 55] width 65 height 16
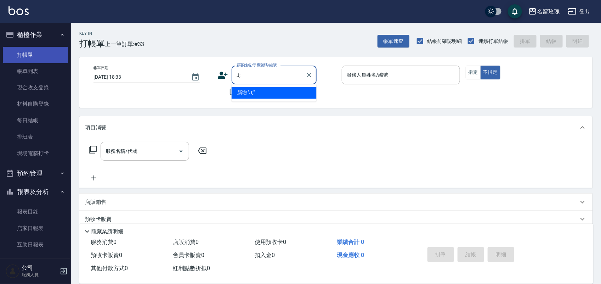
type input "J"
type input "ㄨㄠ"
type input ";"
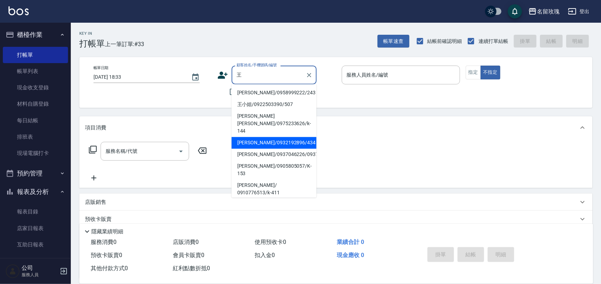
click at [277, 137] on li "[PERSON_NAME]/0932192896/434" at bounding box center [274, 143] width 85 height 12
type input "[PERSON_NAME]/0932192896/434"
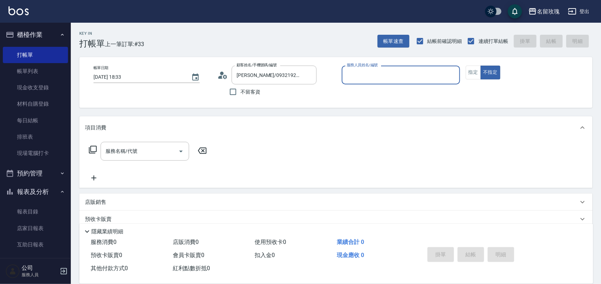
scroll to position [64, 0]
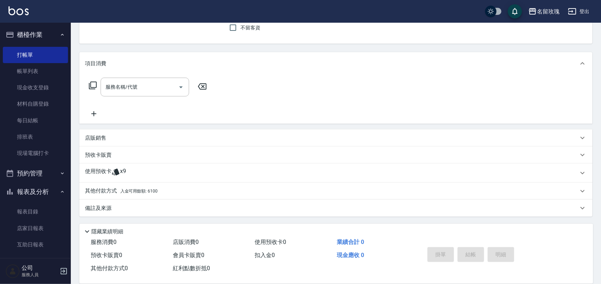
click at [198, 167] on div "使用預收卡 x9" at bounding box center [331, 172] width 493 height 11
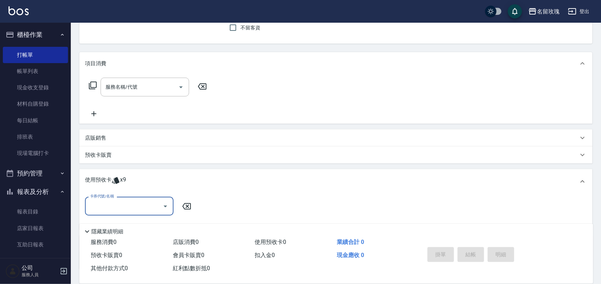
scroll to position [0, 0]
click at [163, 204] on icon "Open" at bounding box center [165, 206] width 8 height 8
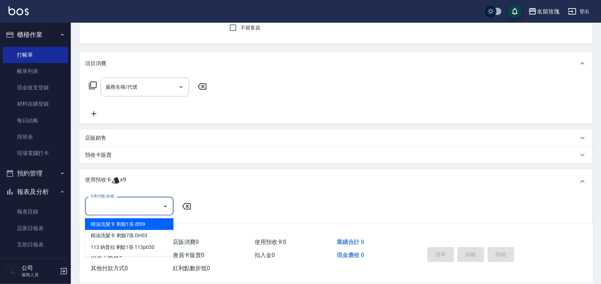
click at [156, 222] on div "精油洗髮卡 剩餘1張 df09" at bounding box center [129, 224] width 89 height 12
type input "精油洗髮卡 df09"
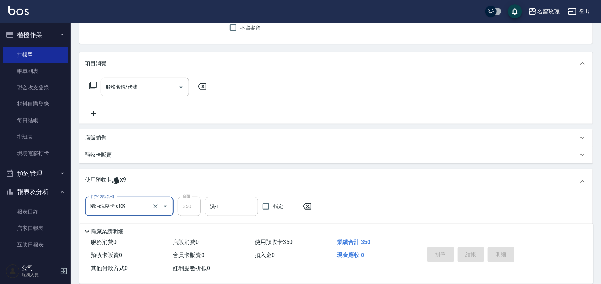
click at [227, 210] on input "洗-1" at bounding box center [231, 206] width 47 height 12
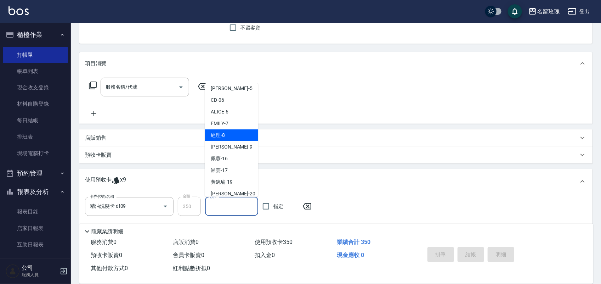
scroll to position [89, 0]
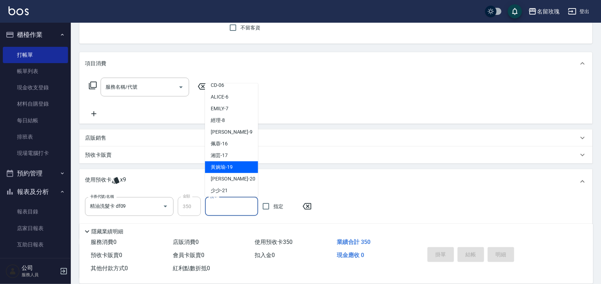
click at [234, 163] on div "[PERSON_NAME]-19" at bounding box center [231, 167] width 53 height 12
type input "[PERSON_NAME]-19"
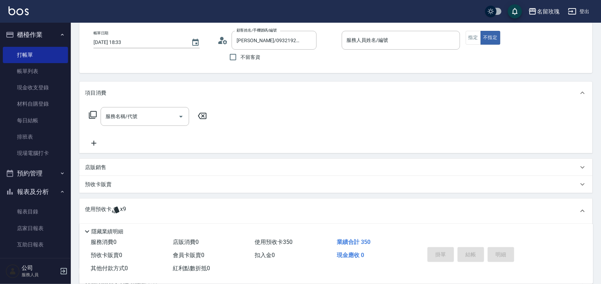
scroll to position [0, 0]
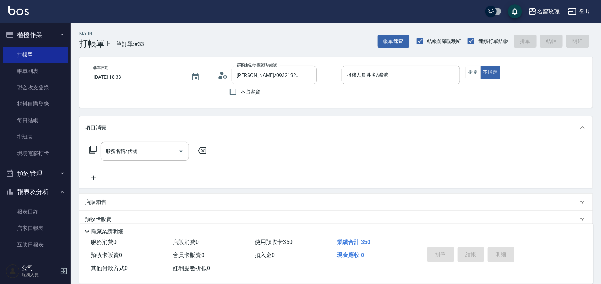
click at [422, 85] on p at bounding box center [401, 87] width 118 height 7
click at [421, 77] on input "服務人員姓名/編號" at bounding box center [401, 75] width 112 height 12
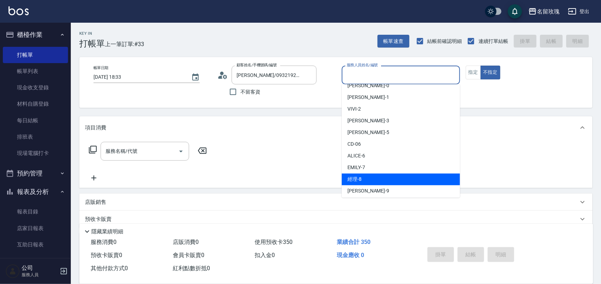
scroll to position [44, 0]
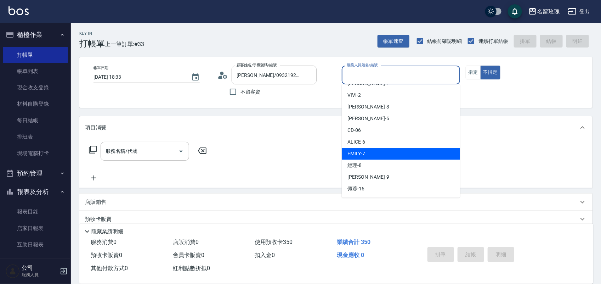
drag, startPoint x: 388, startPoint y: 157, endPoint x: 382, endPoint y: 158, distance: 5.6
click at [388, 156] on div "[PERSON_NAME] -7" at bounding box center [401, 154] width 118 height 12
type input "[PERSON_NAME]-7"
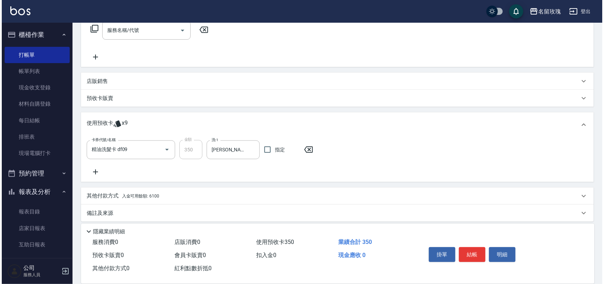
scroll to position [126, 0]
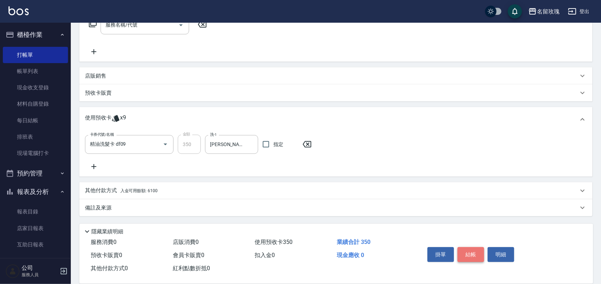
click at [467, 248] on button "結帳" at bounding box center [470, 254] width 27 height 15
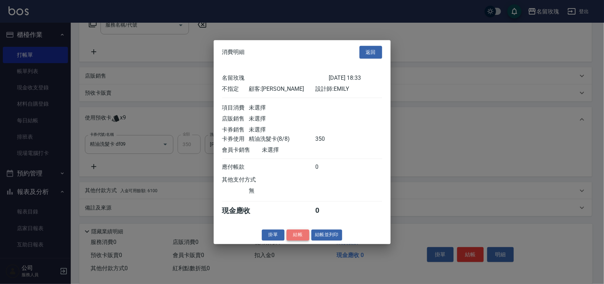
click at [298, 240] on button "結帳" at bounding box center [298, 234] width 23 height 11
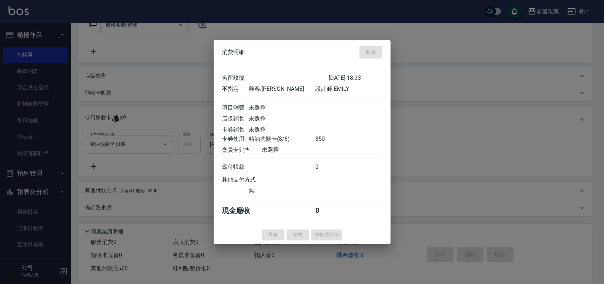
type input "[DATE] 18:53"
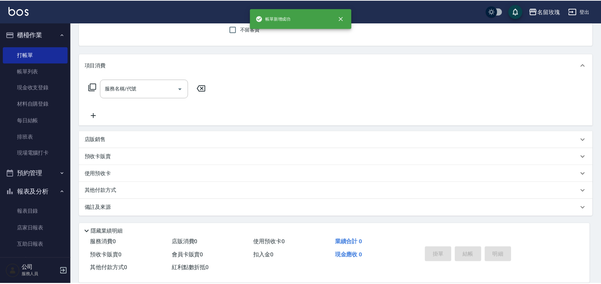
scroll to position [0, 0]
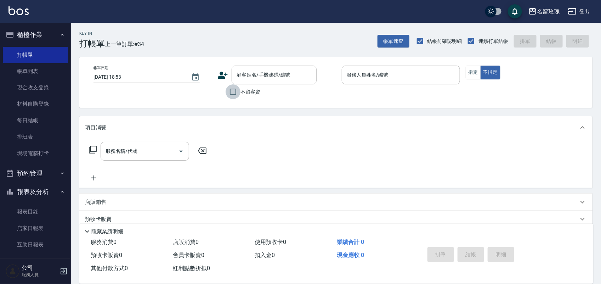
click at [235, 90] on input "不留客資" at bounding box center [233, 91] width 15 height 15
checkbox input "true"
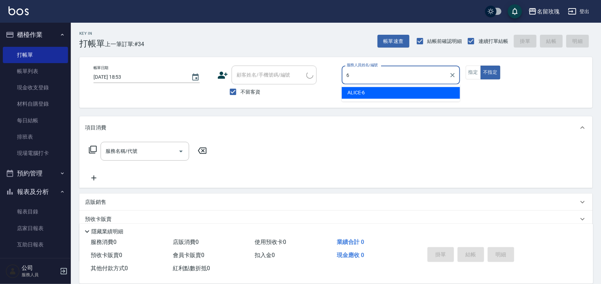
type input "ALICE-6"
type button "false"
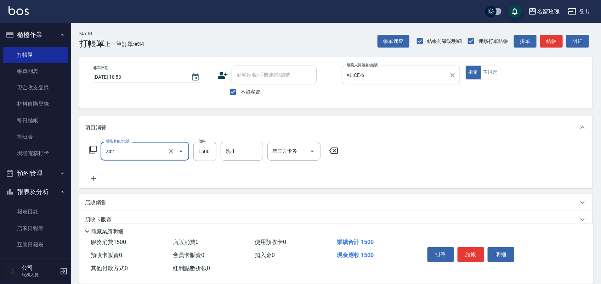
type input "[PERSON_NAME]按摩(242)"
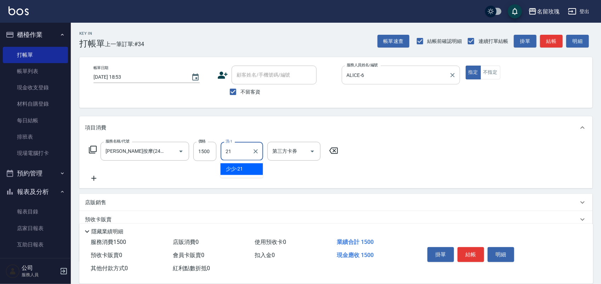
type input "少少-21"
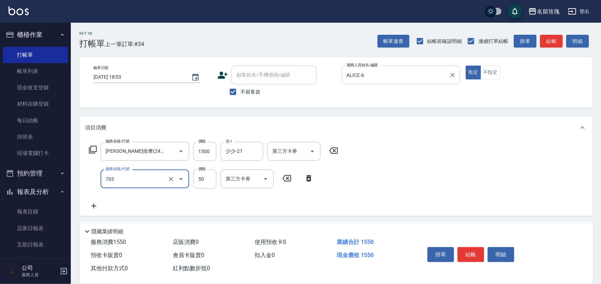
type input "吹捲(703)"
type input "100"
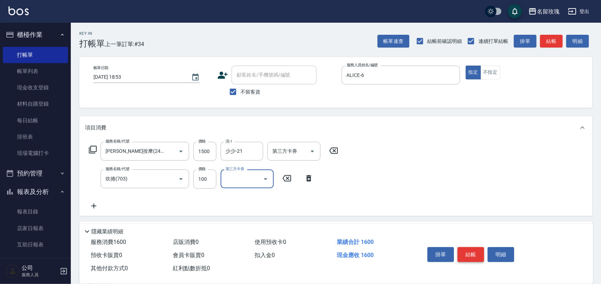
click at [474, 255] on button "結帳" at bounding box center [470, 254] width 27 height 15
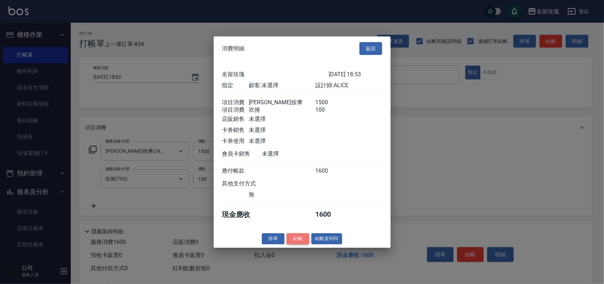
drag, startPoint x: 306, startPoint y: 239, endPoint x: 301, endPoint y: 239, distance: 5.3
click at [306, 239] on button "結帳" at bounding box center [298, 238] width 23 height 11
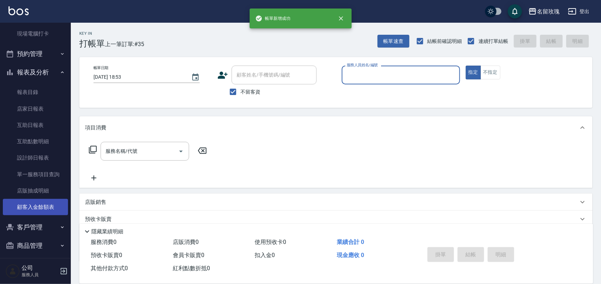
scroll to position [124, 0]
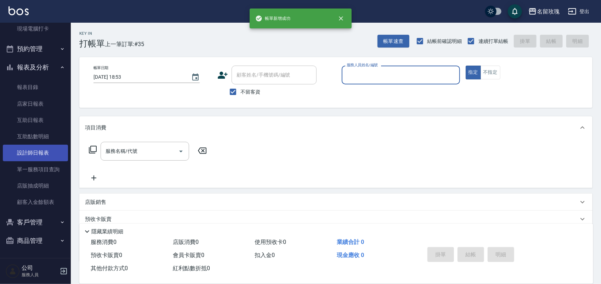
click at [30, 148] on link "設計師日報表" at bounding box center [35, 152] width 65 height 16
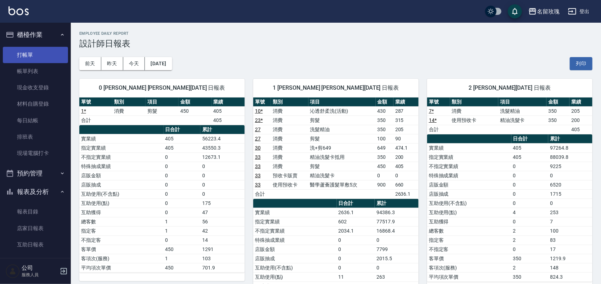
click at [36, 60] on link "打帳單" at bounding box center [35, 55] width 65 height 16
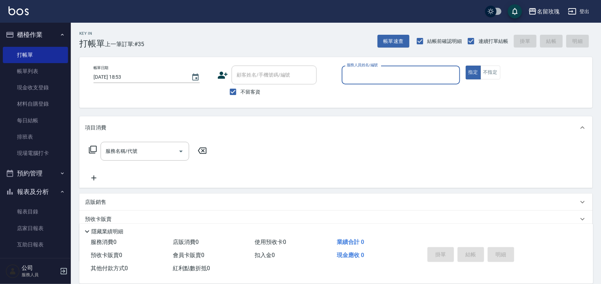
click at [49, 192] on button "報表及分析" at bounding box center [35, 191] width 65 height 18
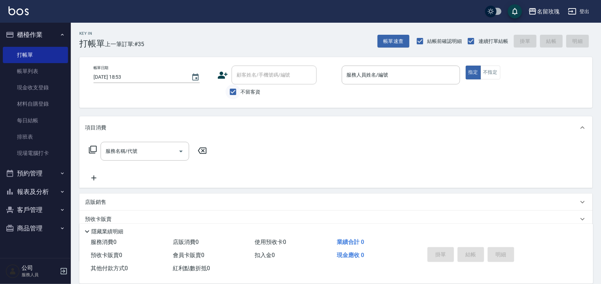
click at [240, 97] on label "不留客資" at bounding box center [243, 91] width 35 height 15
click at [240, 97] on input "不留客資" at bounding box center [233, 91] width 15 height 15
checkbox input "false"
click at [236, 82] on div "顧客姓名/手機號碼/編號" at bounding box center [274, 75] width 85 height 19
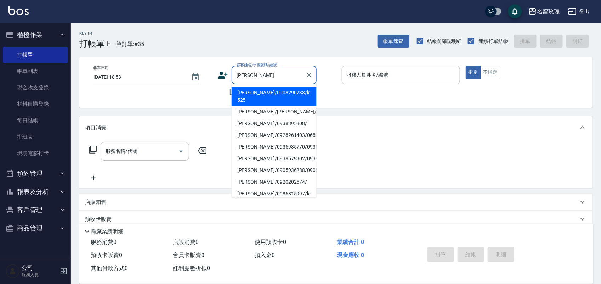
click at [294, 118] on li "[PERSON_NAME]/0938395808/" at bounding box center [274, 124] width 85 height 12
type input "[PERSON_NAME]/0938395808/"
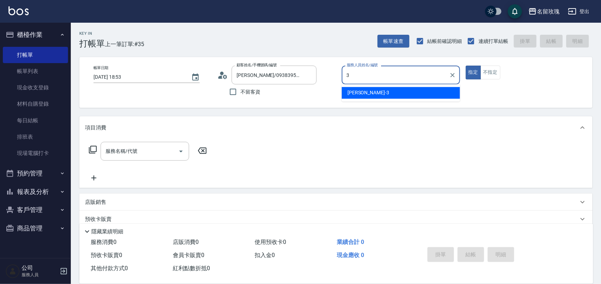
type input "[PERSON_NAME]-3"
type button "true"
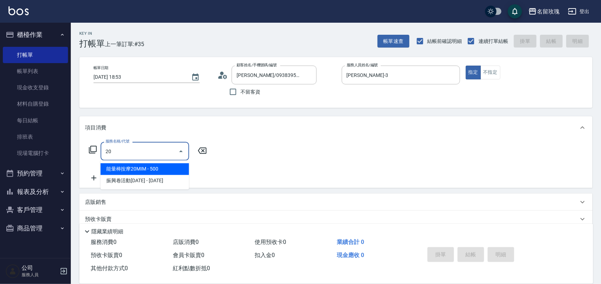
type input "2"
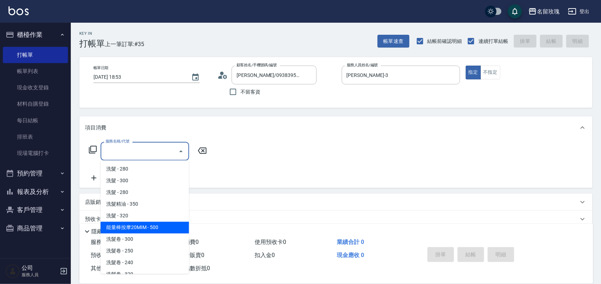
scroll to position [44, 0]
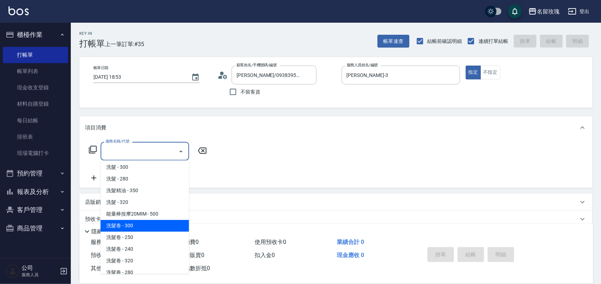
click at [244, 181] on div "服務名稱/代號 服務名稱/代號" at bounding box center [335, 163] width 513 height 49
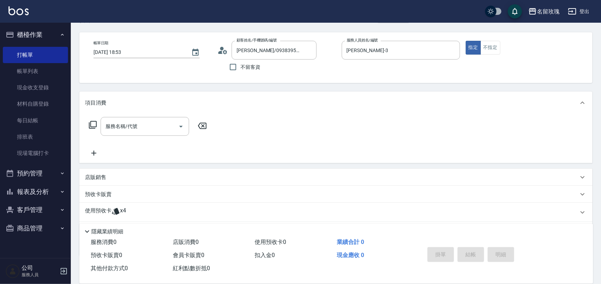
scroll to position [64, 0]
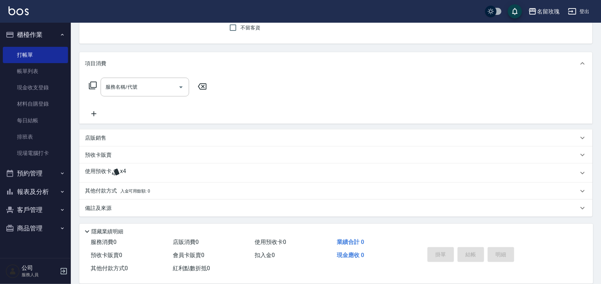
click at [141, 174] on div "使用預收卡 x4" at bounding box center [331, 172] width 493 height 11
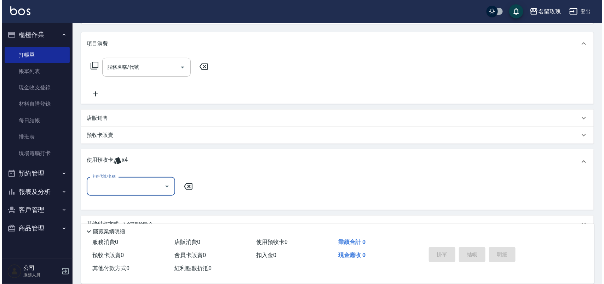
scroll to position [0, 0]
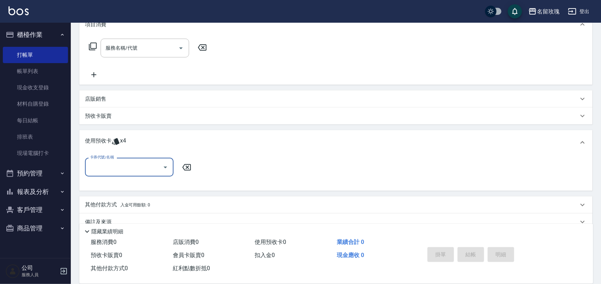
click at [162, 167] on icon "Open" at bounding box center [165, 167] width 8 height 8
click at [144, 179] on div "精油洗髮卡 剩餘4張 dg37" at bounding box center [129, 185] width 89 height 12
type input "精油洗髮卡 dg37"
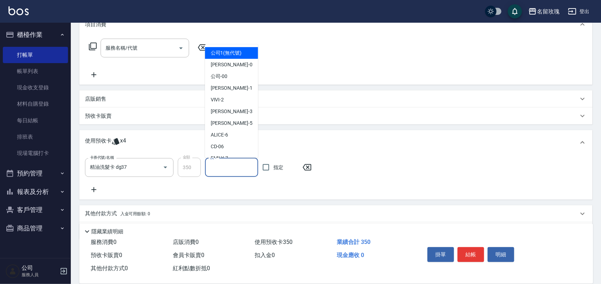
click at [228, 170] on input "洗-1" at bounding box center [231, 167] width 47 height 12
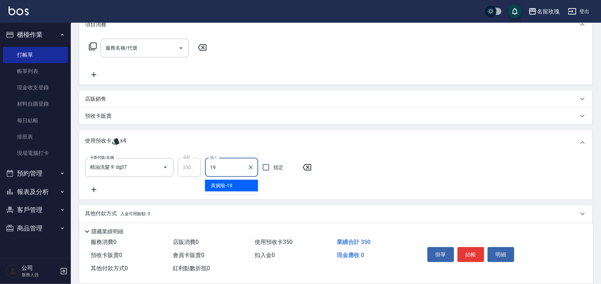
type input "[PERSON_NAME]-19"
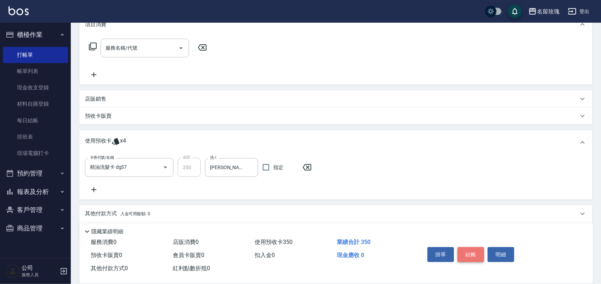
drag, startPoint x: 481, startPoint y: 245, endPoint x: 477, endPoint y: 245, distance: 3.9
click at [480, 247] on button "結帳" at bounding box center [470, 254] width 27 height 15
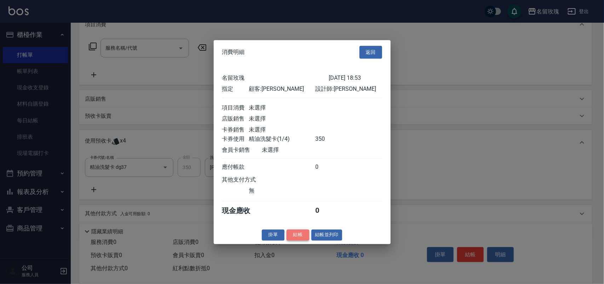
click at [295, 237] on button "結帳" at bounding box center [298, 234] width 23 height 11
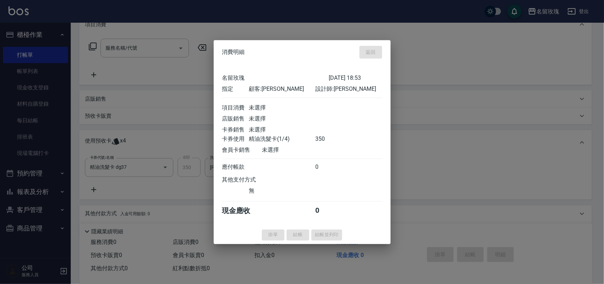
type input "[DATE] 19:04"
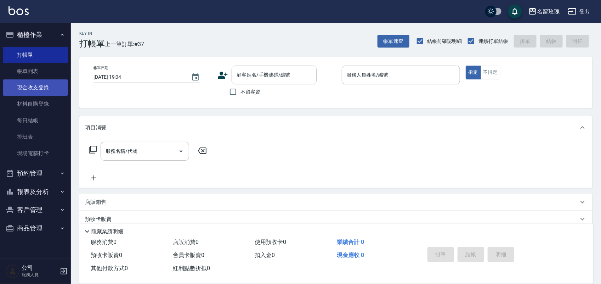
drag, startPoint x: 24, startPoint y: 86, endPoint x: 29, endPoint y: 84, distance: 6.2
click at [24, 85] on link "現金收支登錄" at bounding box center [35, 87] width 65 height 16
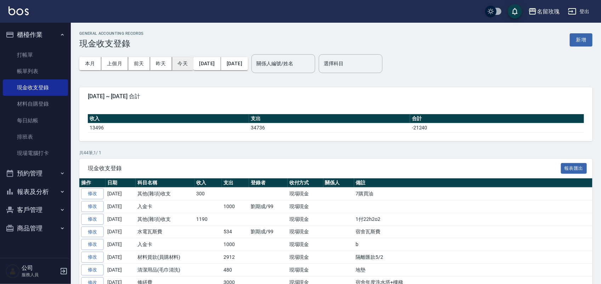
click at [189, 66] on button "今天" at bounding box center [183, 63] width 22 height 13
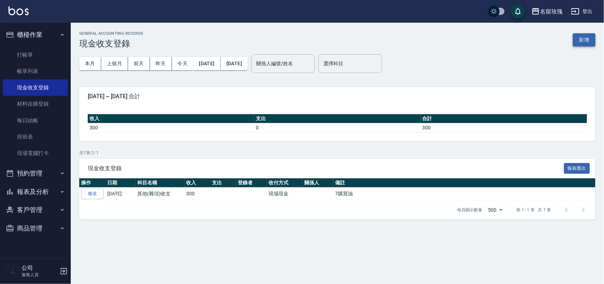
click at [590, 41] on button "新增" at bounding box center [584, 39] width 23 height 13
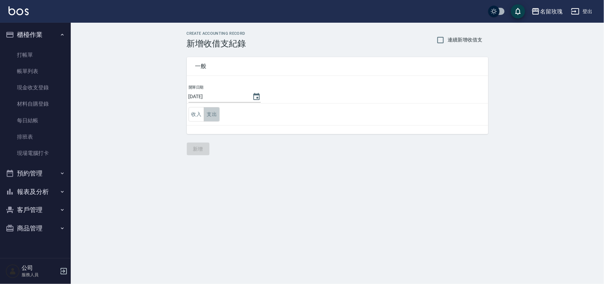
drag, startPoint x: 217, startPoint y: 114, endPoint x: 218, endPoint y: 124, distance: 9.9
click at [217, 114] on button "支出" at bounding box center [212, 114] width 16 height 15
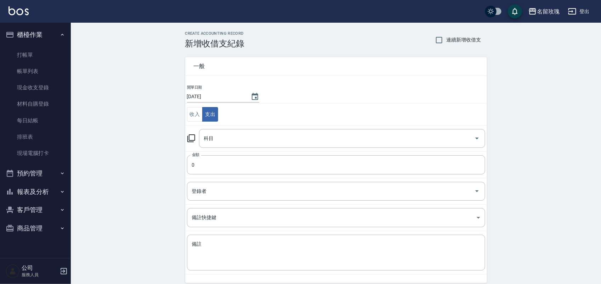
click at [192, 135] on div "科目 科目" at bounding box center [336, 138] width 298 height 19
click at [190, 139] on icon at bounding box center [191, 138] width 8 height 8
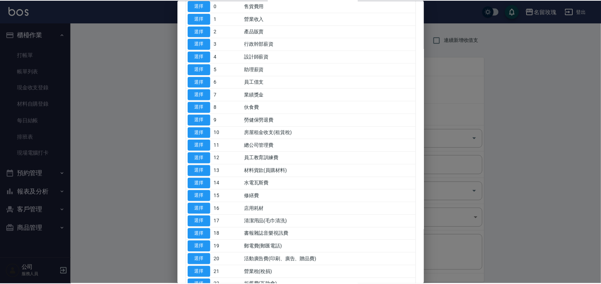
scroll to position [266, 0]
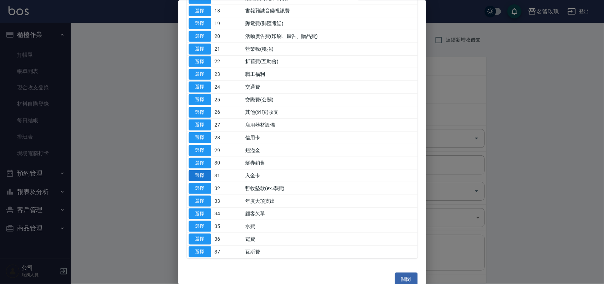
click at [203, 176] on button "選擇" at bounding box center [200, 175] width 23 height 11
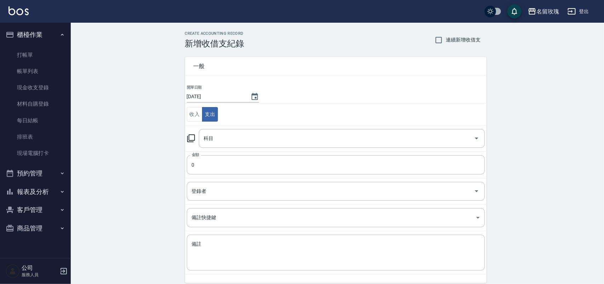
type input "31 入金卡"
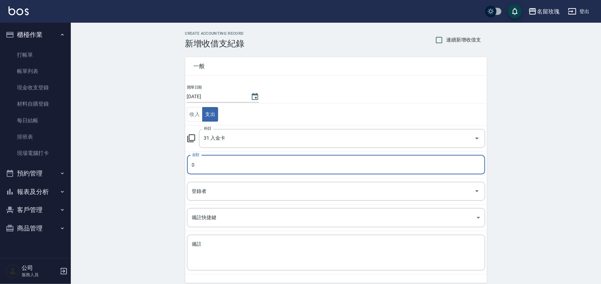
click at [208, 169] on input "0" at bounding box center [336, 164] width 298 height 19
type input "1000"
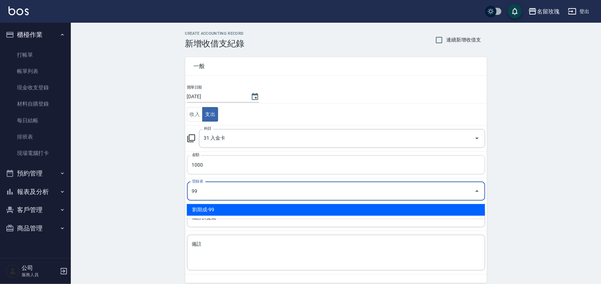
type input "劉期成-99"
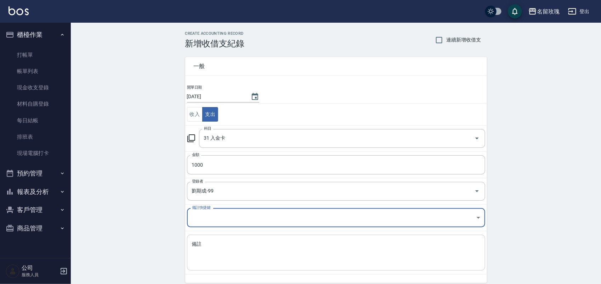
click at [256, 261] on textarea "備註" at bounding box center [336, 252] width 288 height 24
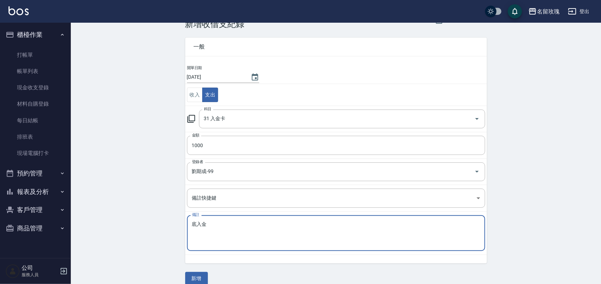
scroll to position [29, 0]
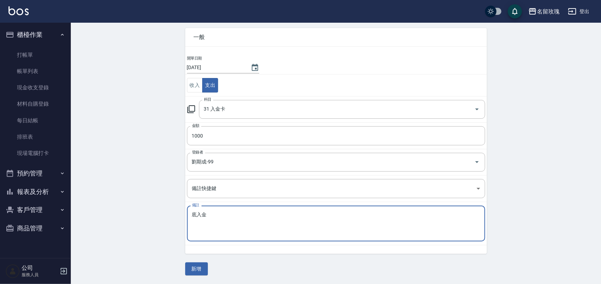
type textarea "底入金"
click at [196, 268] on button "新增" at bounding box center [196, 268] width 23 height 13
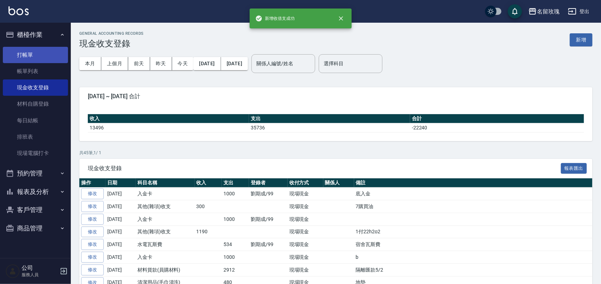
click at [36, 58] on link "打帳單" at bounding box center [35, 55] width 65 height 16
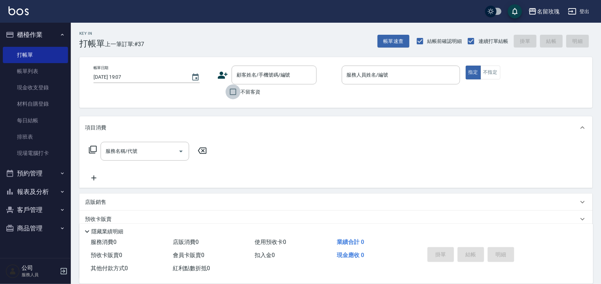
click at [236, 87] on input "不留客資" at bounding box center [233, 91] width 15 height 15
checkbox input "true"
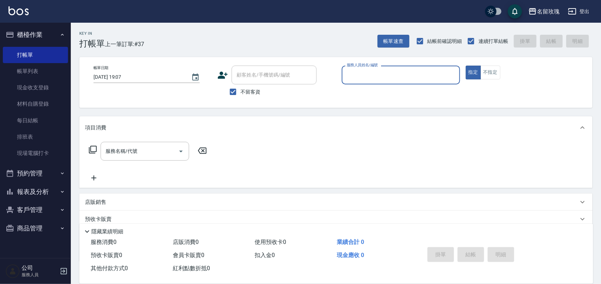
click at [304, 38] on div "Key In 打帳單 上一筆訂單:#37 帳單速查 結帳前確認明細 連續打單結帳 掛單 結帳 明細" at bounding box center [332, 36] width 522 height 26
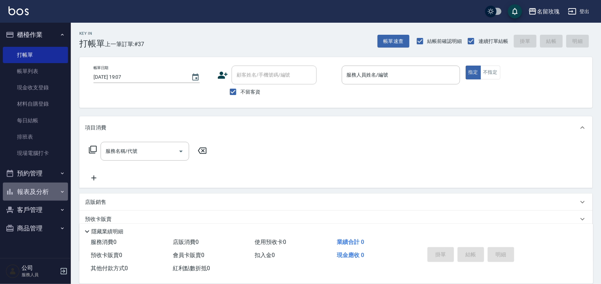
click at [49, 185] on button "報表及分析" at bounding box center [35, 191] width 65 height 18
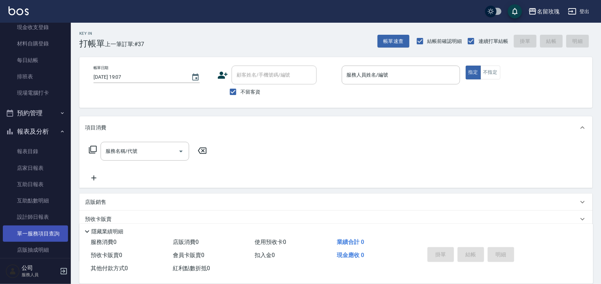
scroll to position [89, 0]
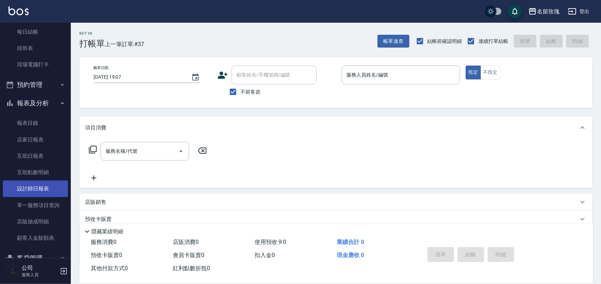
click at [44, 191] on link "設計師日報表" at bounding box center [35, 188] width 65 height 16
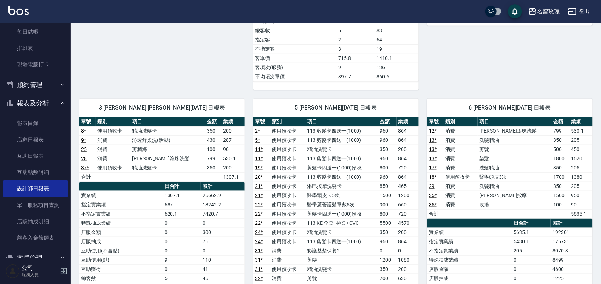
scroll to position [310, 0]
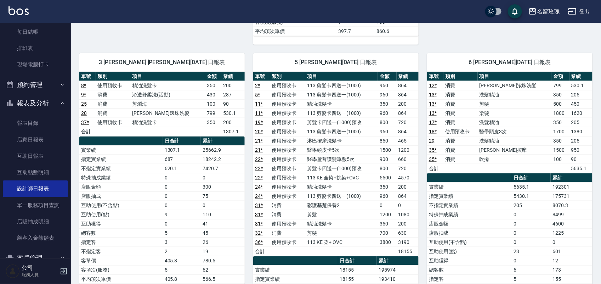
click at [85, 105] on link "25" at bounding box center [84, 104] width 6 height 6
